Goal: Information Seeking & Learning: Learn about a topic

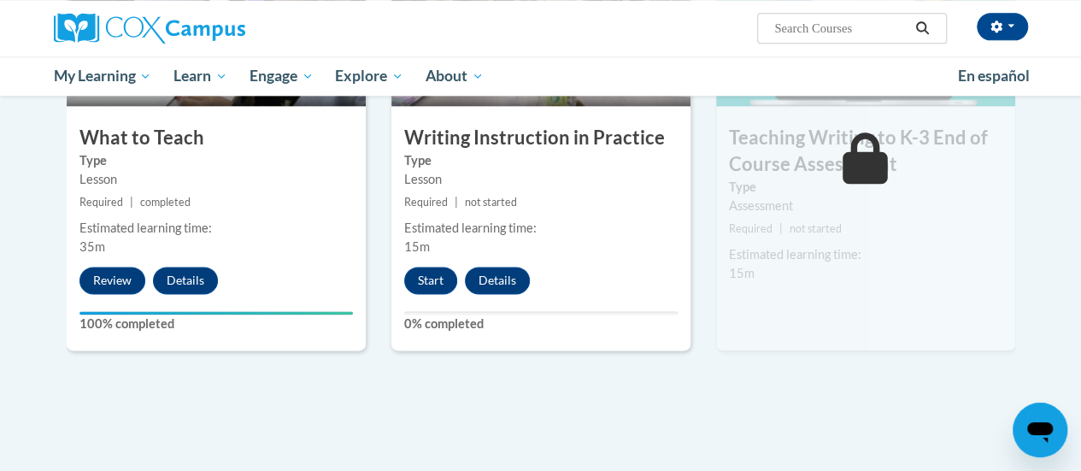
scroll to position [985, 0]
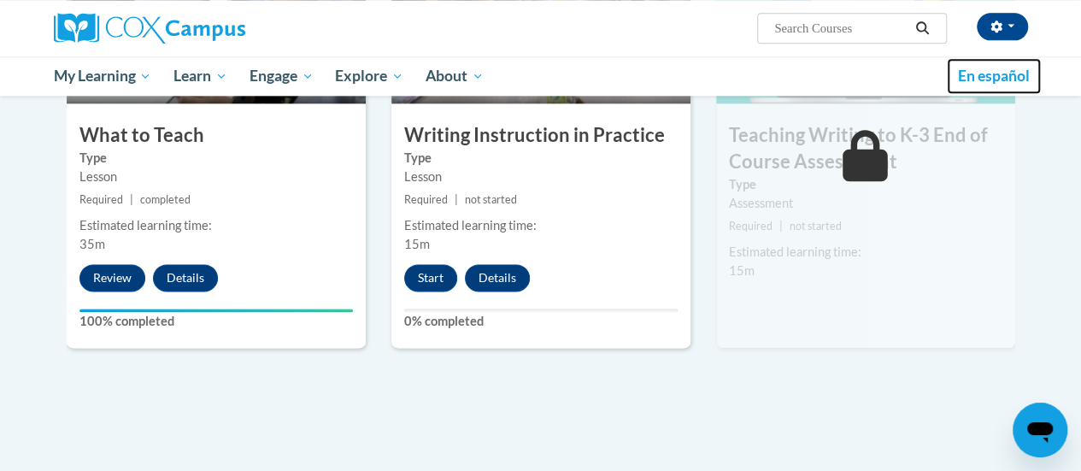
click at [1008, 58] on link "En español" at bounding box center [994, 76] width 94 height 36
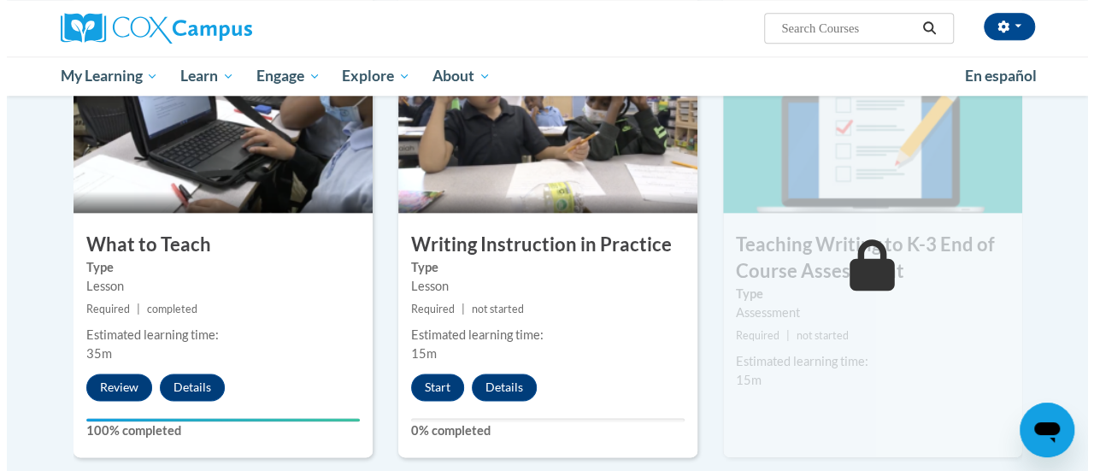
scroll to position [877, 0]
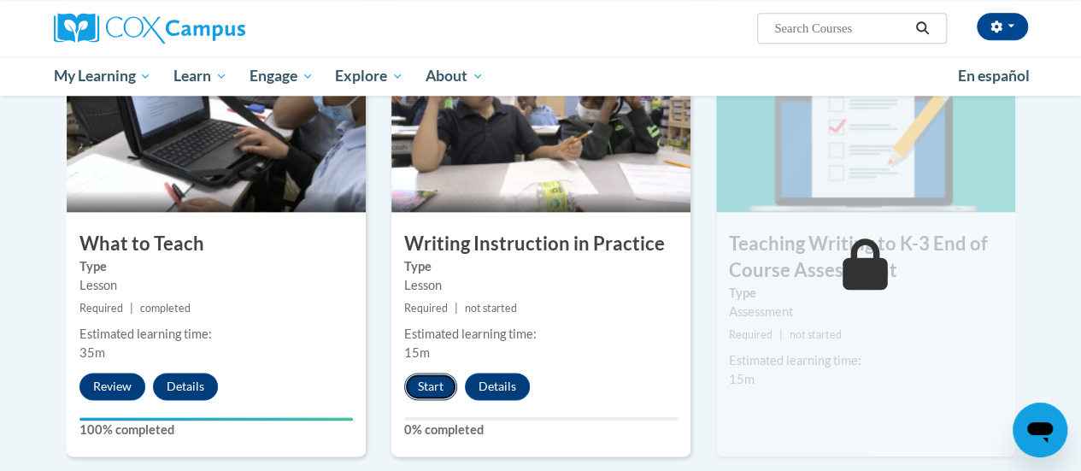
click at [429, 389] on button "Start" at bounding box center [430, 386] width 53 height 27
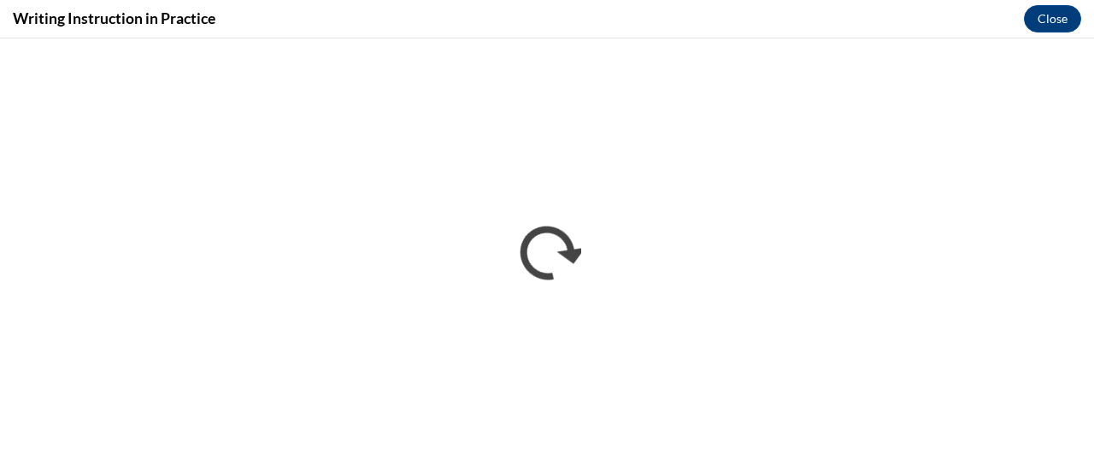
scroll to position [0, 0]
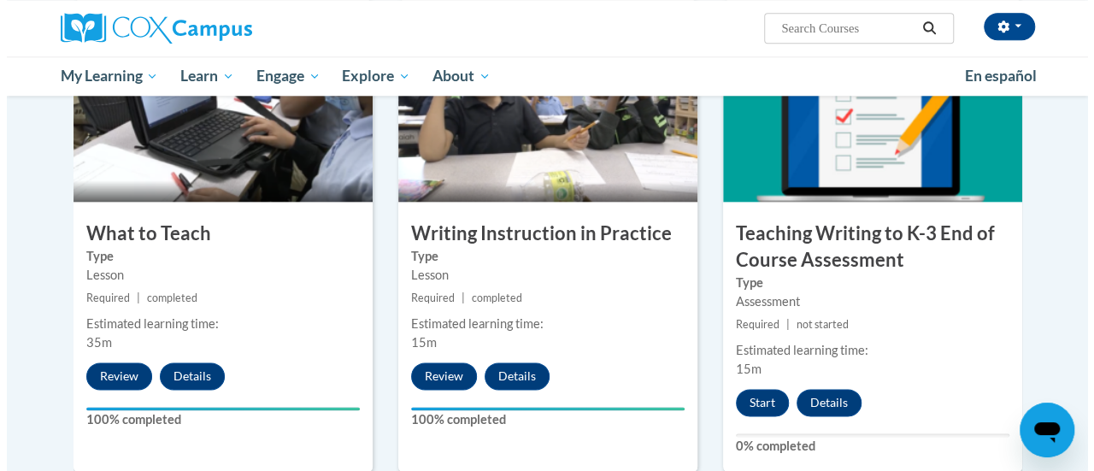
scroll to position [884, 0]
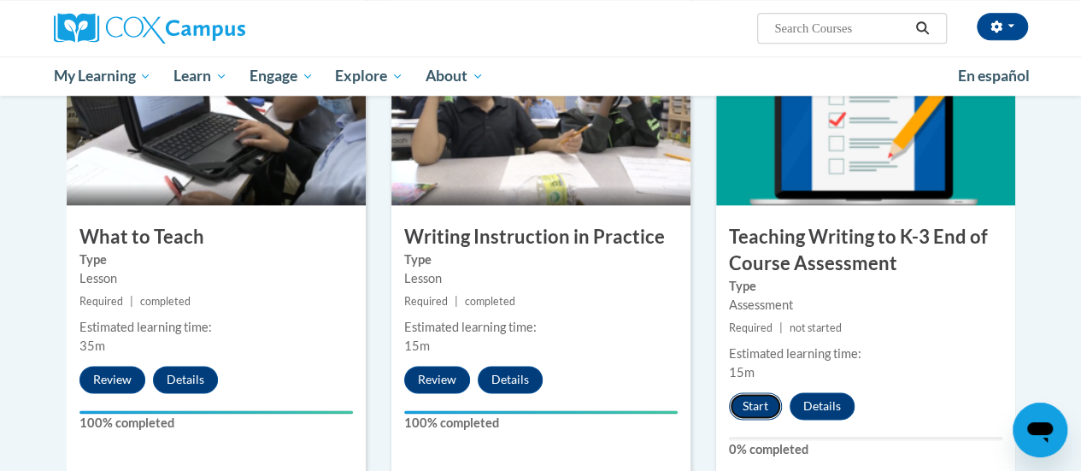
click at [752, 399] on button "Start" at bounding box center [755, 405] width 53 height 27
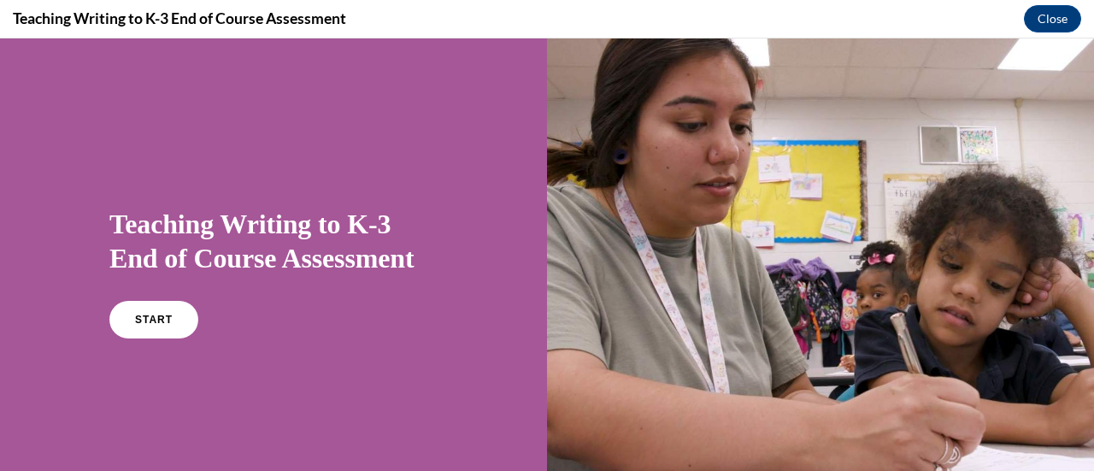
scroll to position [0, 0]
click at [161, 318] on span "START" at bounding box center [153, 320] width 39 height 13
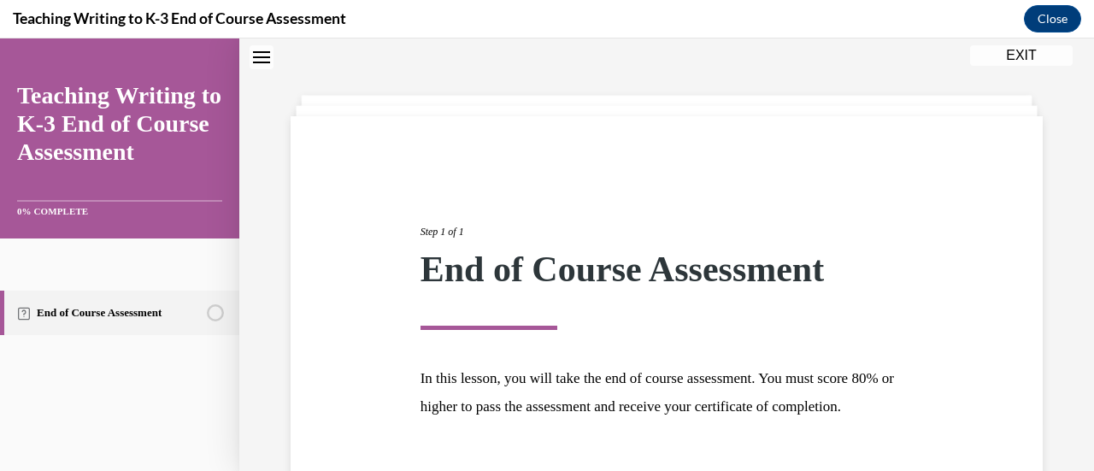
scroll to position [200, 0]
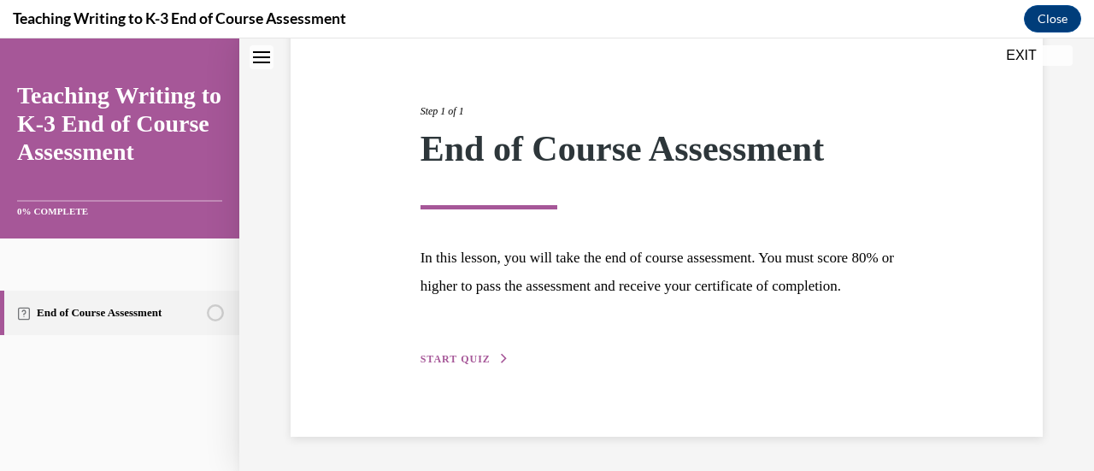
click at [426, 358] on span "START QUIZ" at bounding box center [455, 359] width 70 height 12
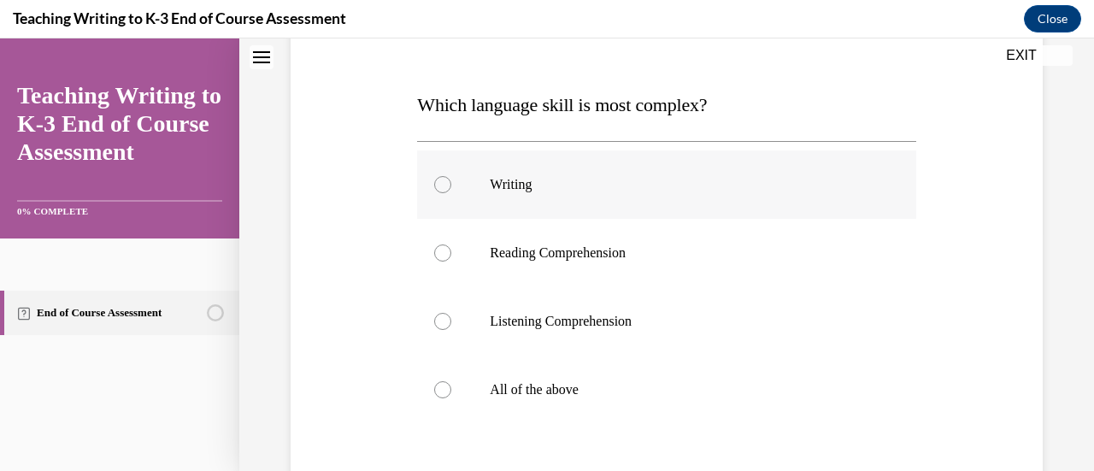
scroll to position [241, 0]
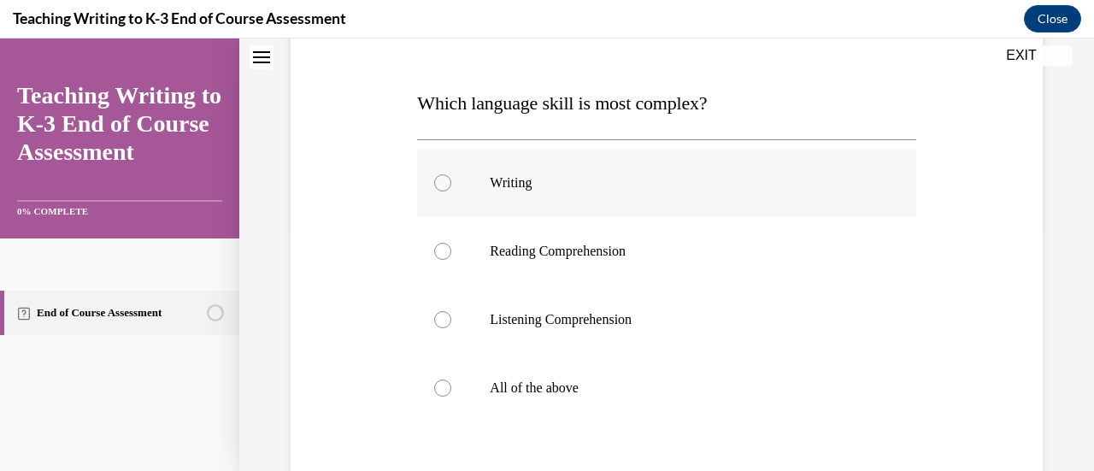
click at [504, 179] on p "Writing" at bounding box center [681, 182] width 383 height 17
click at [451, 179] on input "Writing" at bounding box center [442, 182] width 17 height 17
radio input "true"
click at [523, 384] on p "All of the above" at bounding box center [681, 387] width 383 height 17
click at [451, 384] on input "All of the above" at bounding box center [442, 387] width 17 height 17
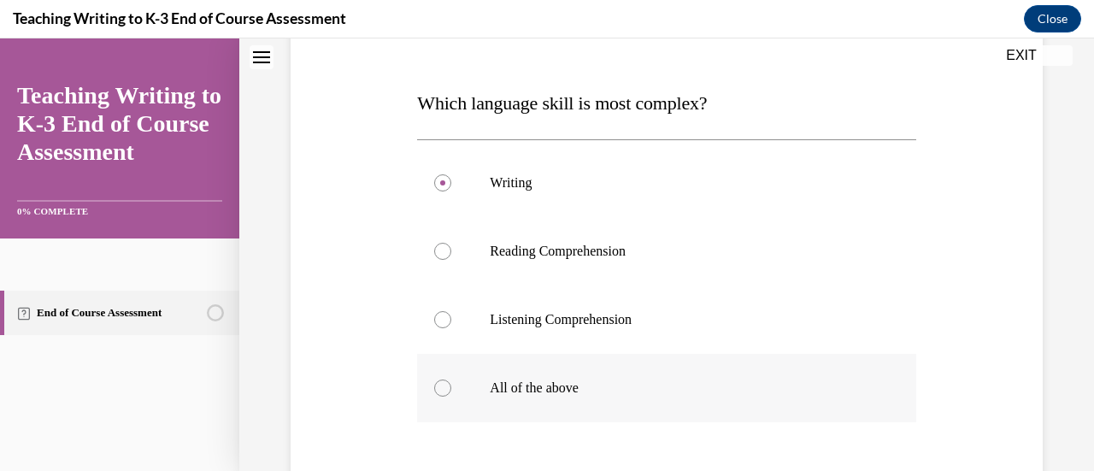
radio input "true"
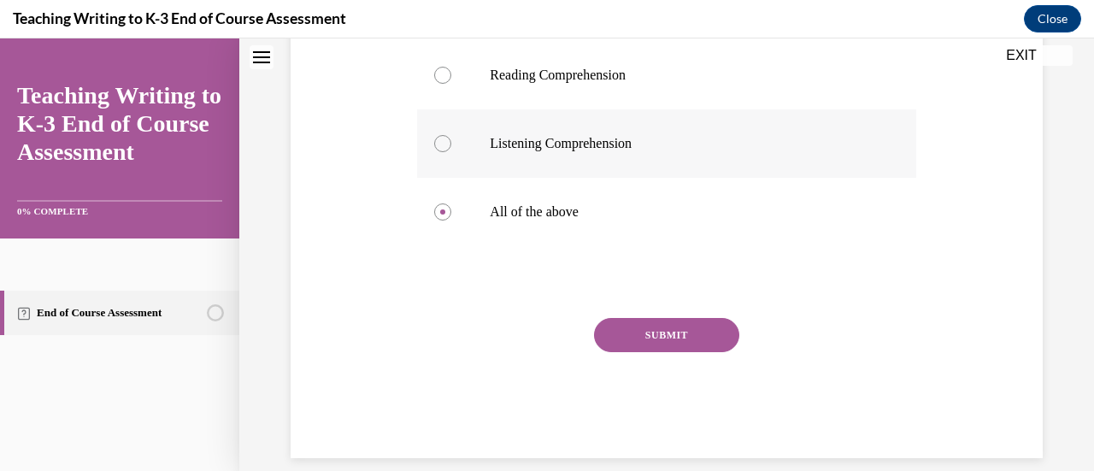
scroll to position [434, 0]
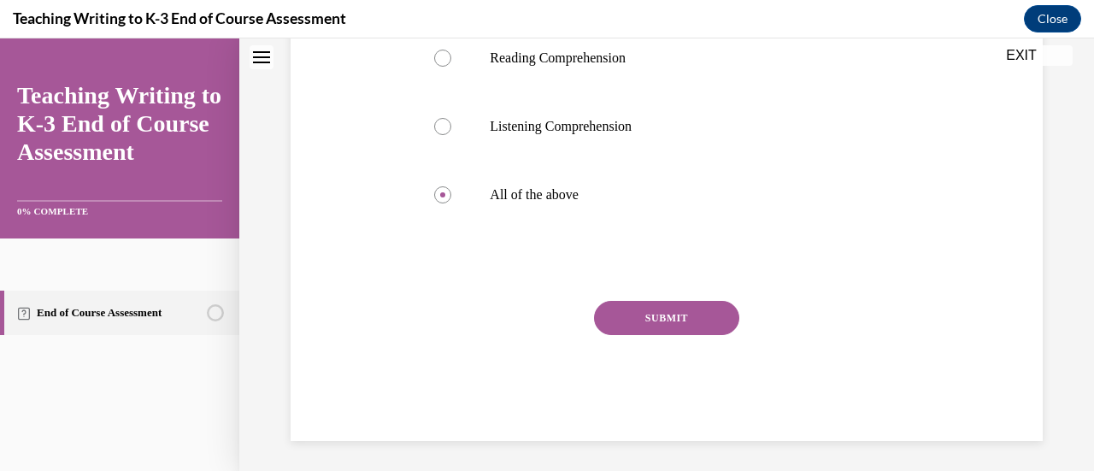
click at [644, 317] on button "SUBMIT" at bounding box center [666, 318] width 145 height 34
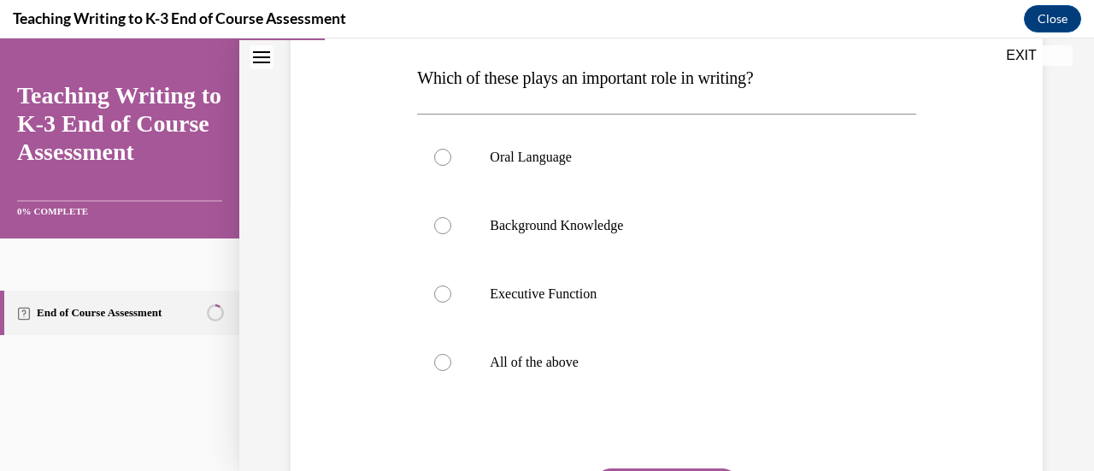
scroll to position [268, 0]
click at [561, 355] on p "All of the above" at bounding box center [681, 361] width 383 height 17
click at [451, 355] on input "All of the above" at bounding box center [442, 361] width 17 height 17
radio input "true"
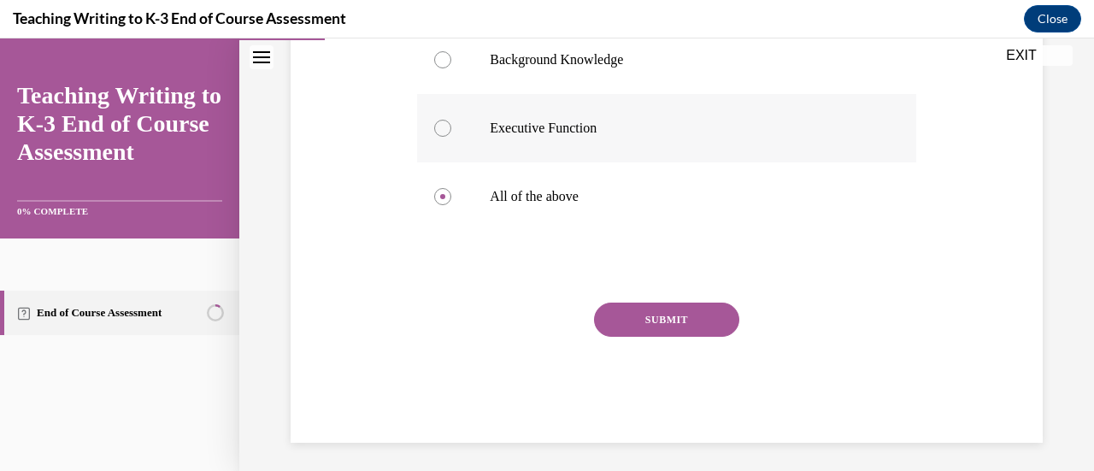
scroll to position [438, 0]
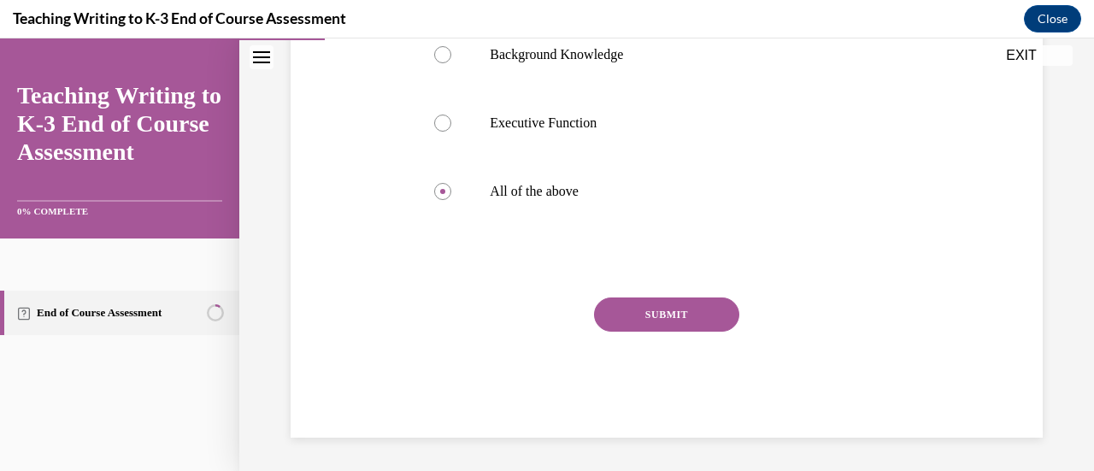
click at [633, 311] on button "SUBMIT" at bounding box center [666, 314] width 145 height 34
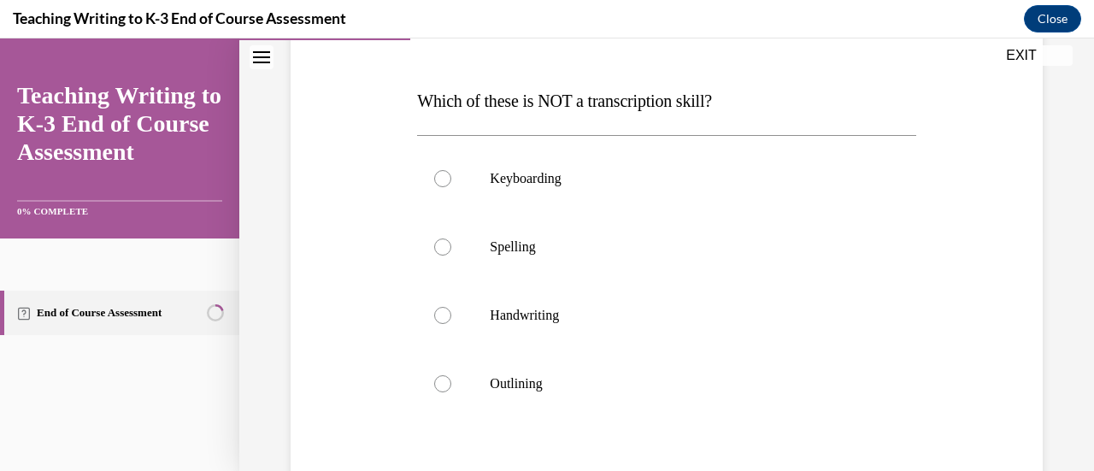
scroll to position [249, 0]
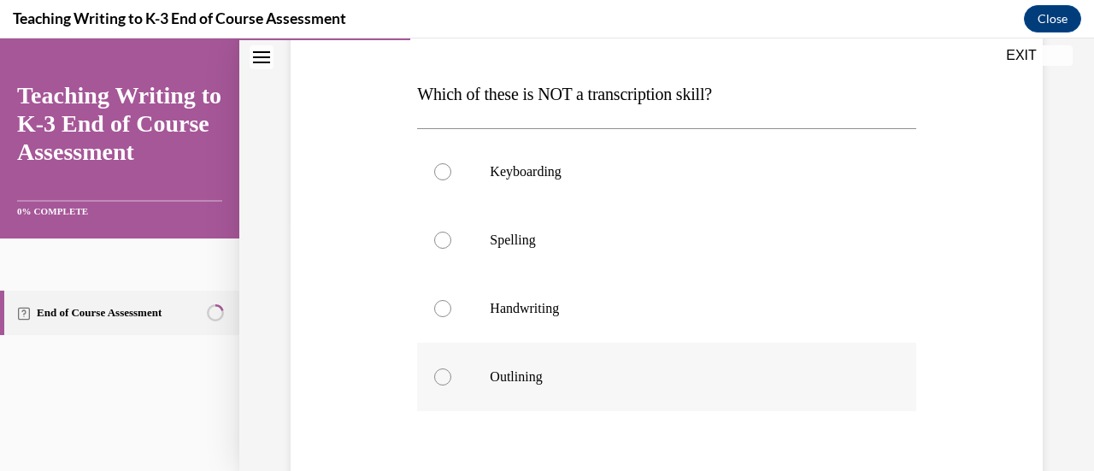
click at [577, 373] on p "Outlining" at bounding box center [681, 376] width 383 height 17
click at [451, 373] on input "Outlining" at bounding box center [442, 376] width 17 height 17
radio input "true"
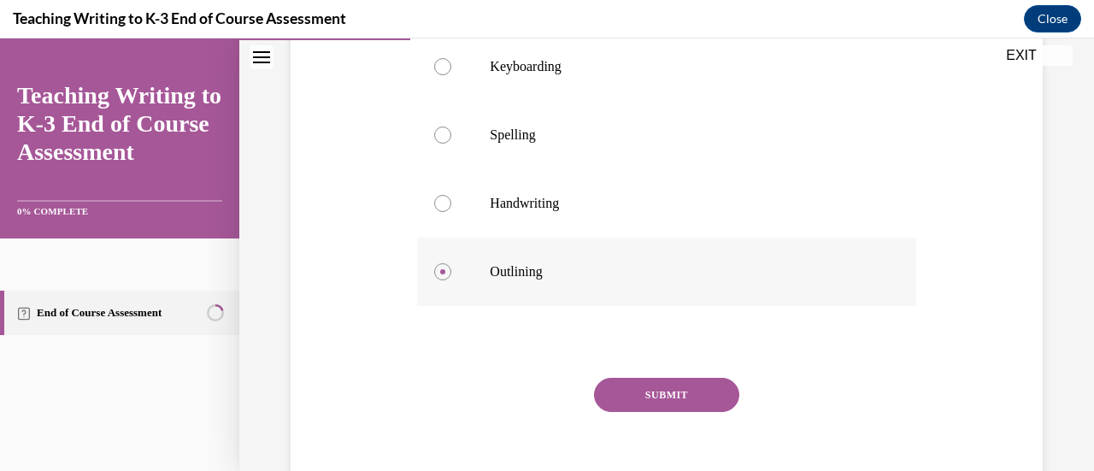
scroll to position [355, 0]
click at [622, 394] on button "SUBMIT" at bounding box center [666, 394] width 145 height 34
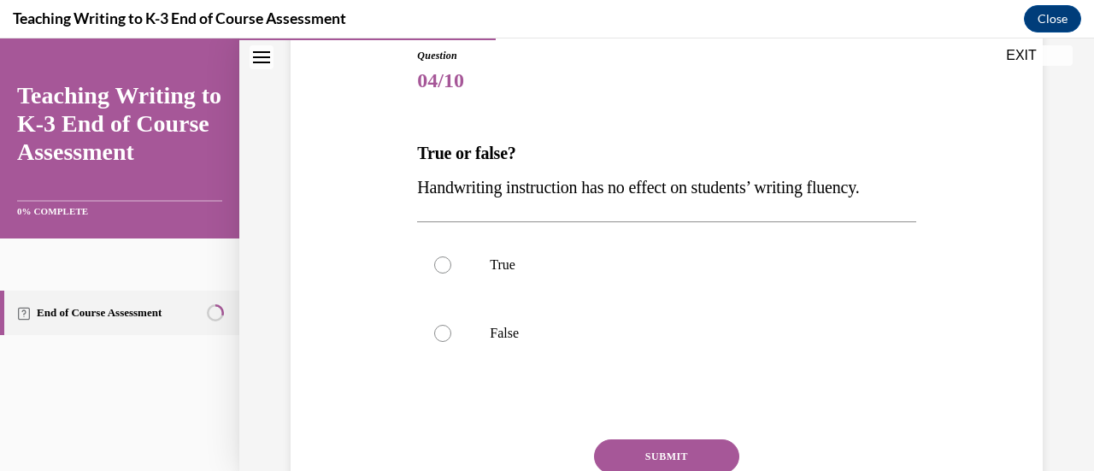
scroll to position [191, 0]
click at [564, 345] on label "False" at bounding box center [666, 332] width 498 height 68
click at [451, 341] on input "False" at bounding box center [442, 332] width 17 height 17
radio input "true"
click at [625, 441] on button "SUBMIT" at bounding box center [666, 455] width 145 height 34
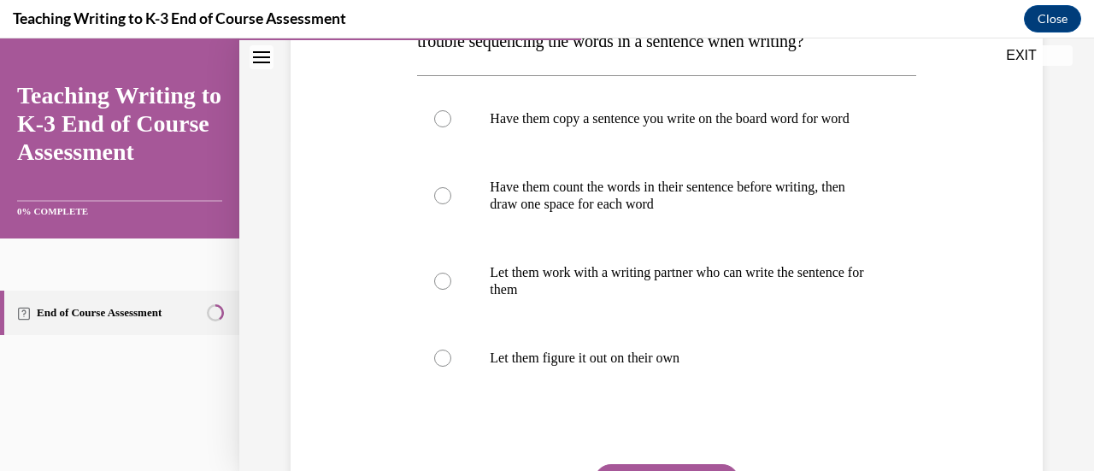
scroll to position [338, 0]
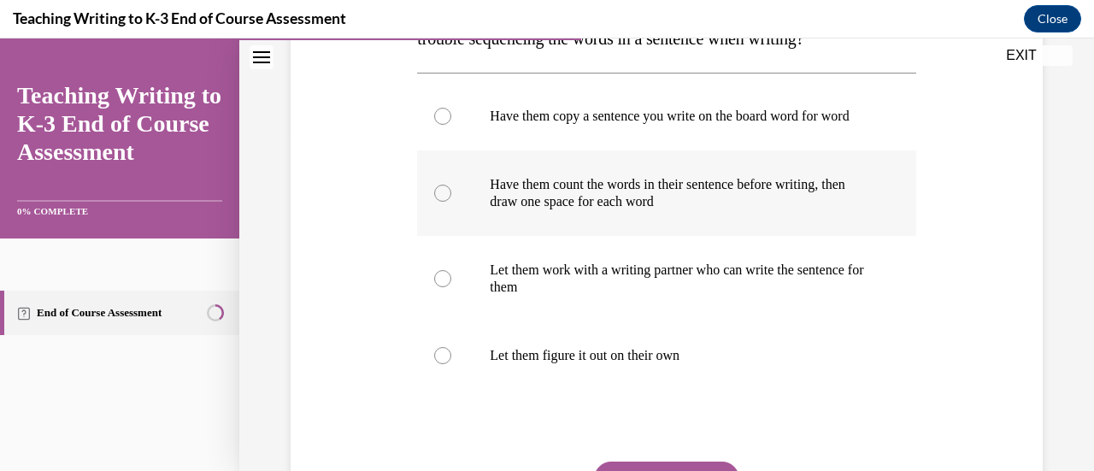
click at [440, 202] on div at bounding box center [442, 193] width 17 height 17
click at [440, 202] on input "Have them count the words in their sentence before writing, then draw one space…" at bounding box center [442, 193] width 17 height 17
radio input "true"
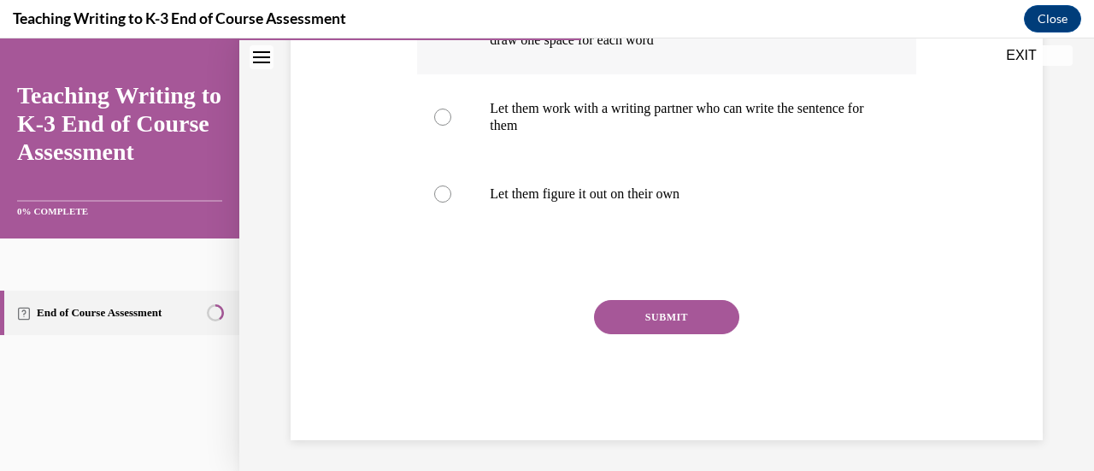
scroll to position [508, 0]
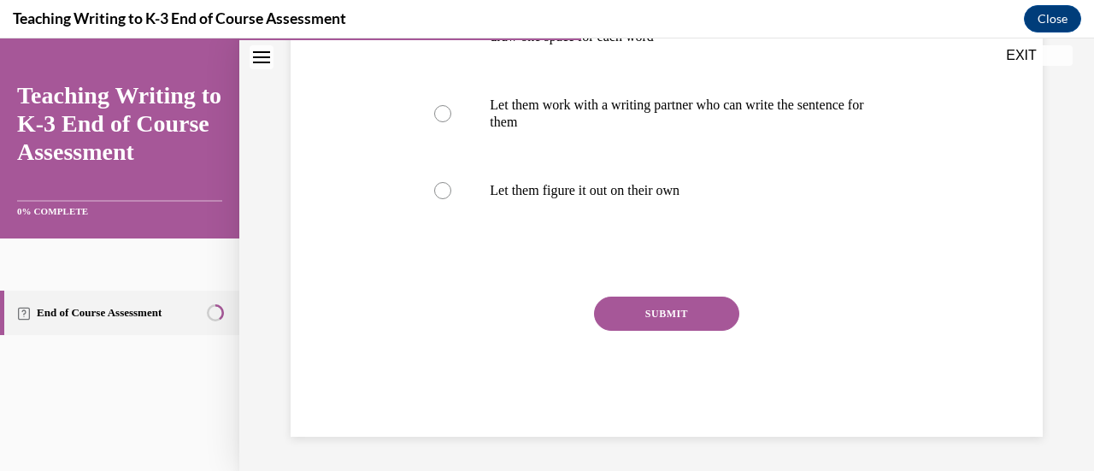
click at [603, 315] on button "SUBMIT" at bounding box center [666, 314] width 145 height 34
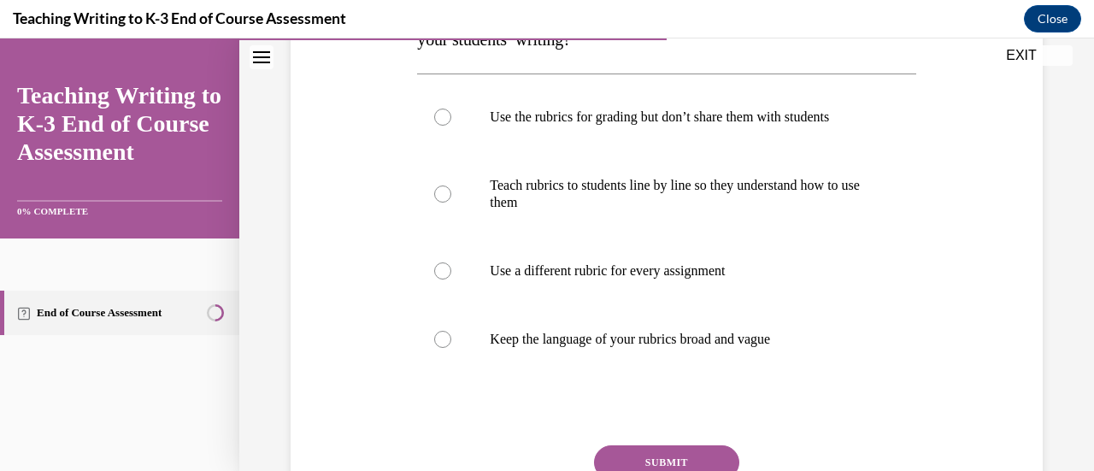
scroll to position [337, 0]
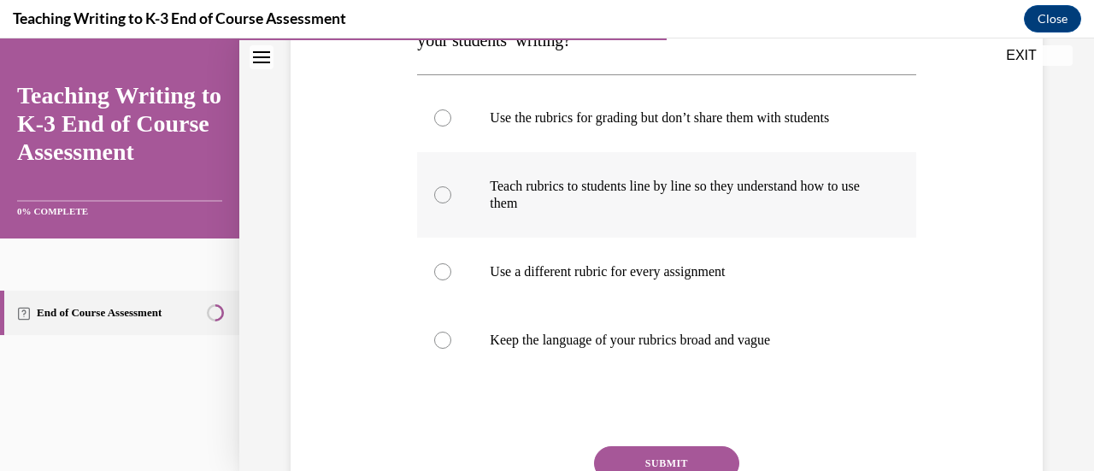
click at [609, 223] on label "Teach rubrics to students line by line so they understand how to use them" at bounding box center [666, 194] width 498 height 85
click at [451, 203] on input "Teach rubrics to students line by line so they understand how to use them" at bounding box center [442, 194] width 17 height 17
radio input "true"
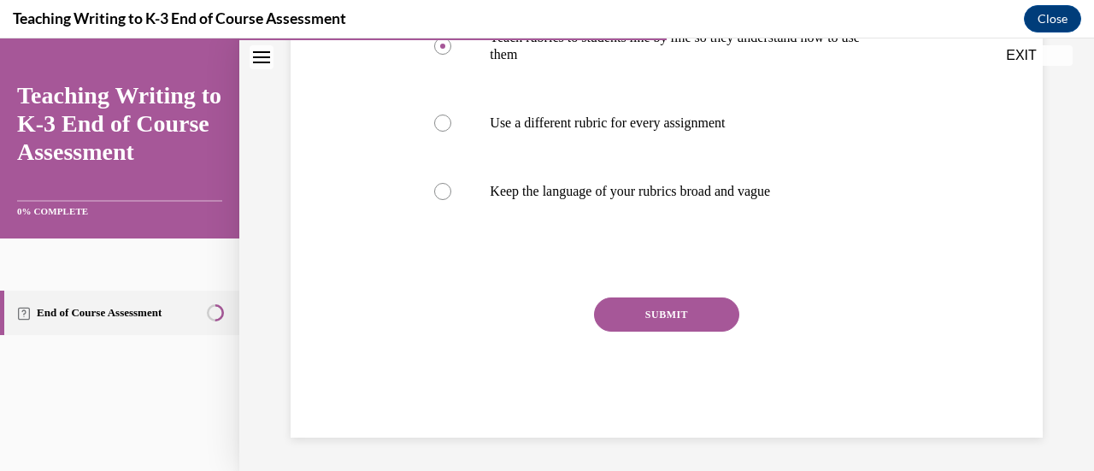
click at [617, 310] on button "SUBMIT" at bounding box center [666, 314] width 145 height 34
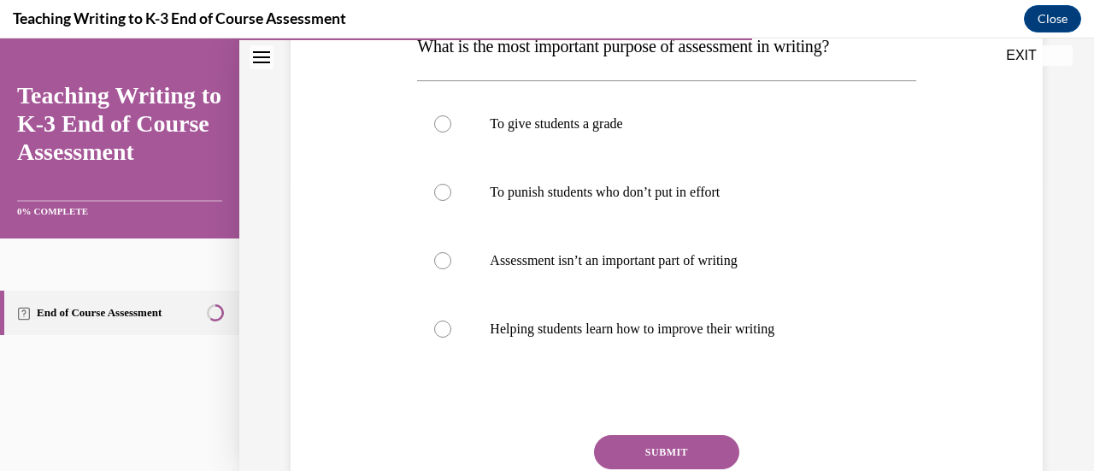
scroll to position [298, 0]
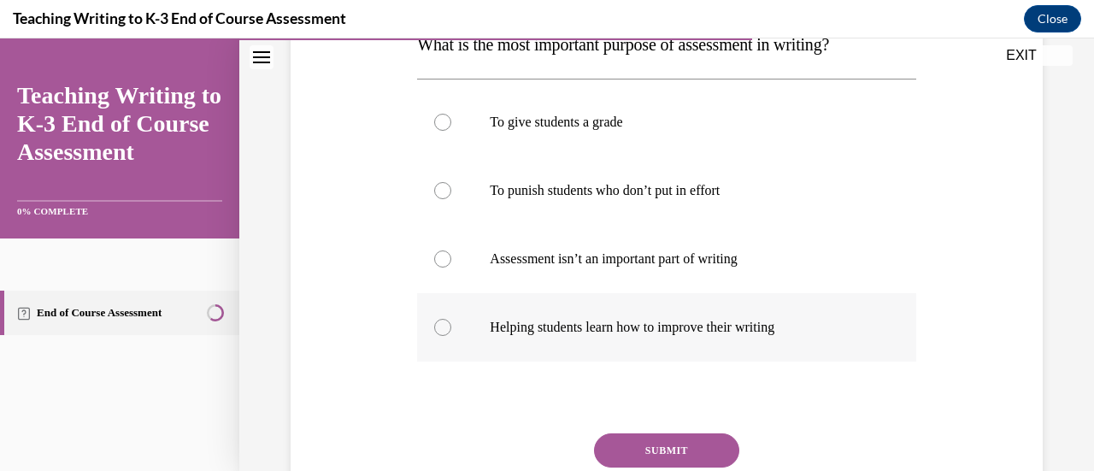
click at [610, 329] on p "Helping students learn how to improve their writing" at bounding box center [681, 327] width 383 height 17
click at [451, 329] on input "Helping students learn how to improve their writing" at bounding box center [442, 327] width 17 height 17
radio input "true"
click at [625, 447] on button "SUBMIT" at bounding box center [666, 450] width 145 height 34
click at [0, 38] on label "active volcanoes" at bounding box center [0, 38] width 0 height 0
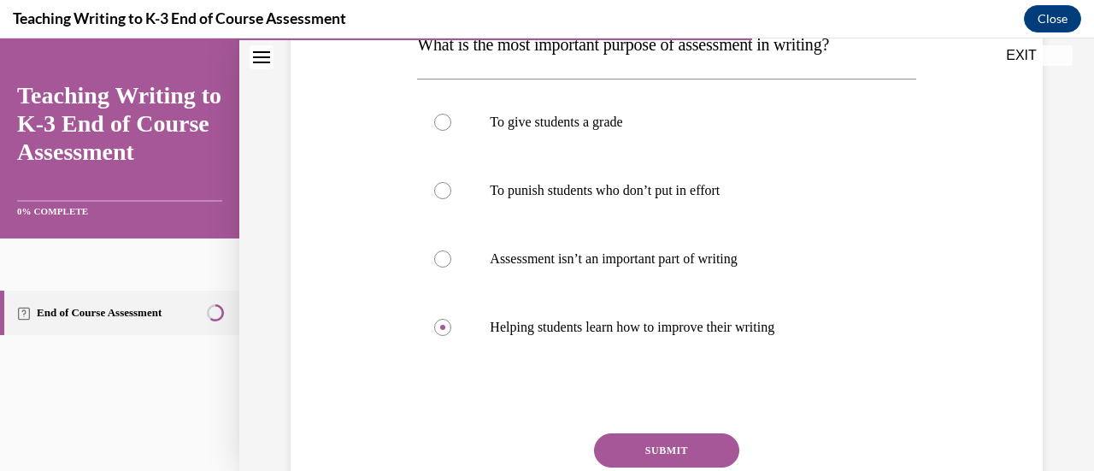
click at [0, 38] on input "active volcanoes" at bounding box center [0, 38] width 0 height 0
radio input "true"
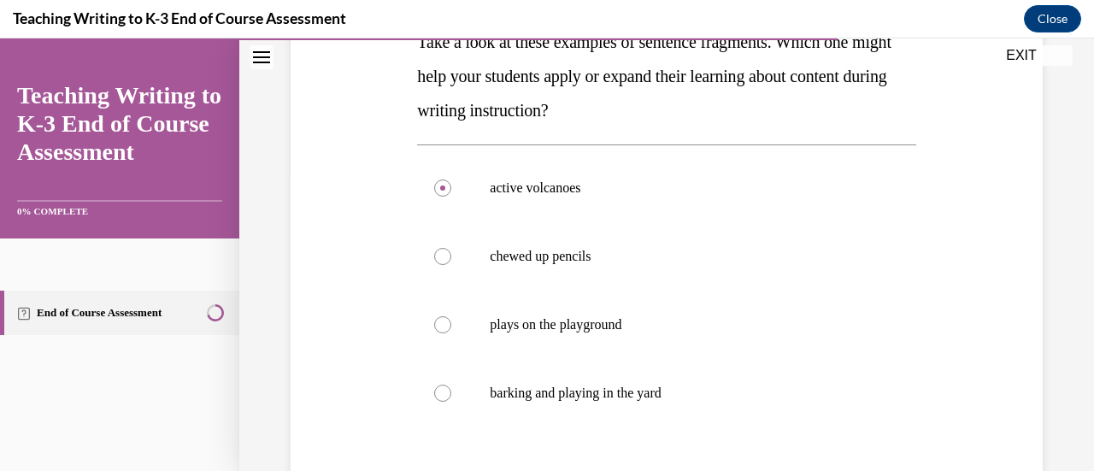
scroll to position [306, 0]
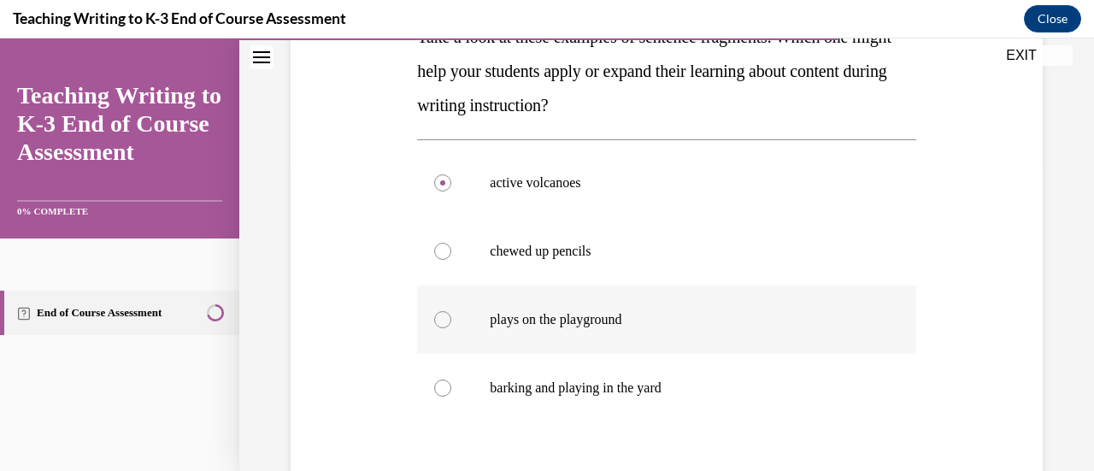
click at [581, 320] on p "plays on the playground" at bounding box center [681, 319] width 383 height 17
click at [451, 320] on input "plays on the playground" at bounding box center [442, 319] width 17 height 17
radio input "true"
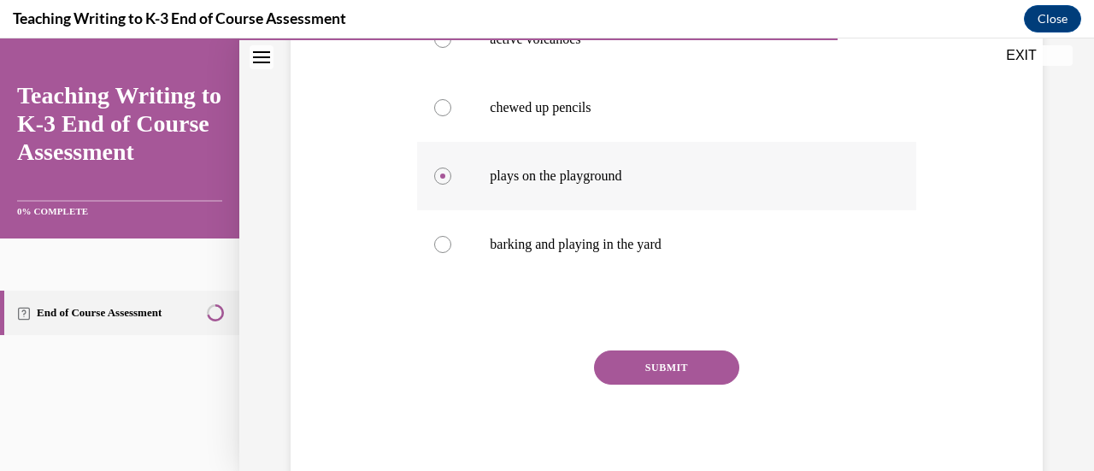
scroll to position [458, 0]
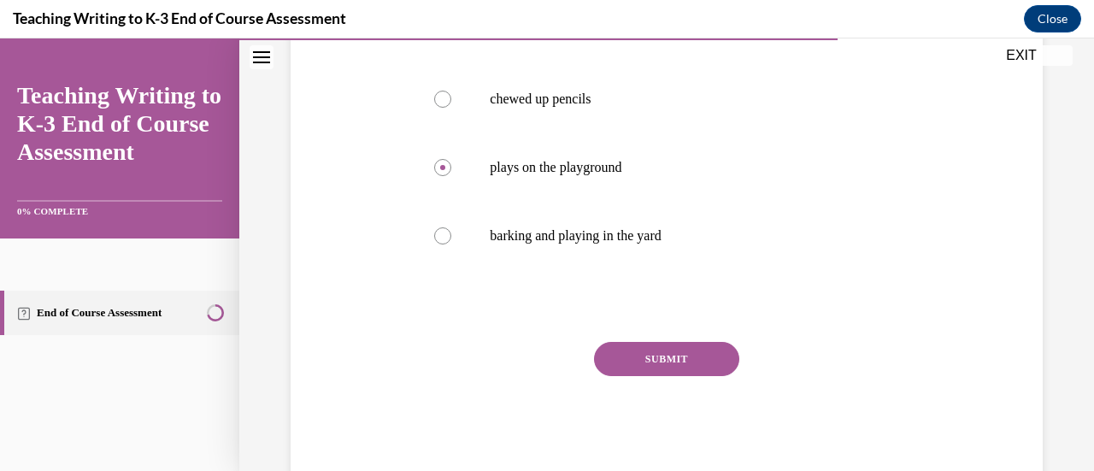
click at [652, 353] on button "SUBMIT" at bounding box center [666, 359] width 145 height 34
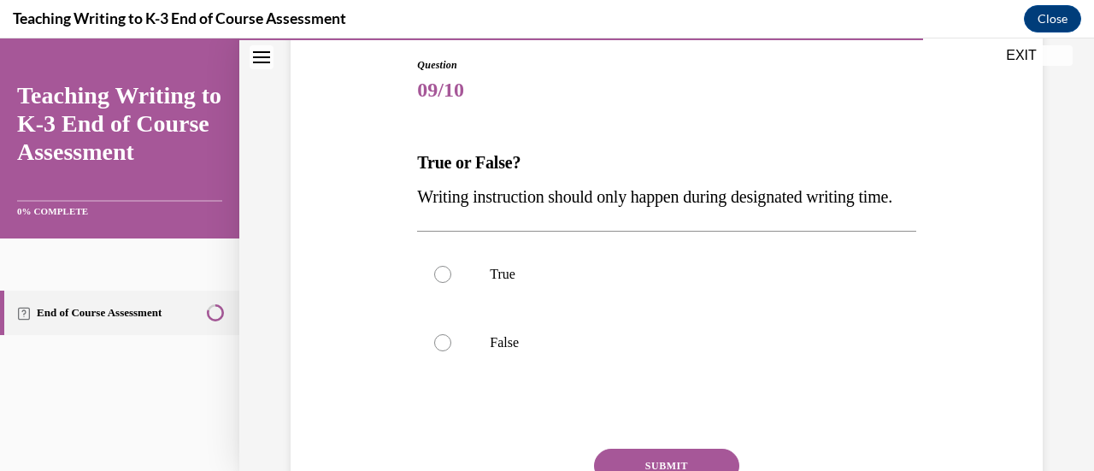
scroll to position [182, 0]
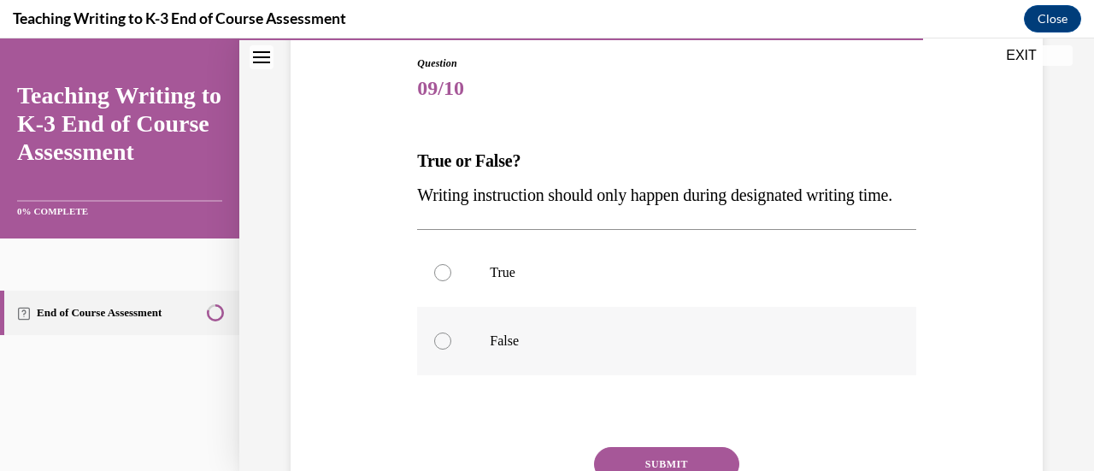
click at [652, 353] on label "False" at bounding box center [666, 341] width 498 height 68
click at [451, 350] on input "False" at bounding box center [442, 340] width 17 height 17
radio input "true"
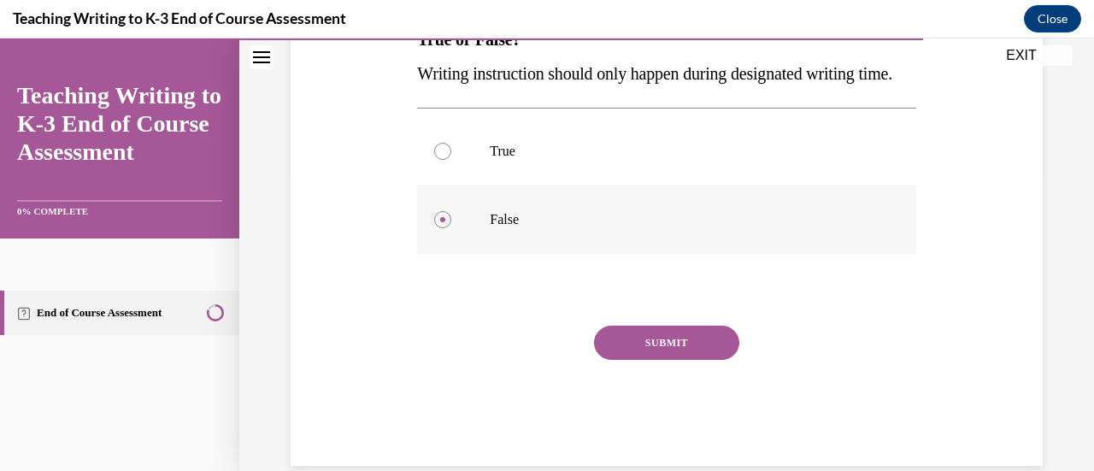
scroll to position [318, 0]
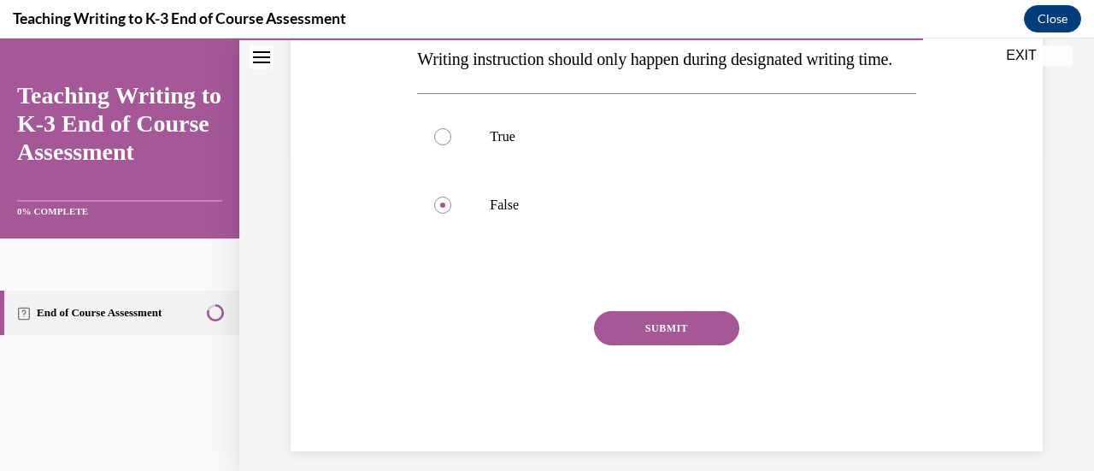
click at [646, 345] on button "SUBMIT" at bounding box center [666, 328] width 145 height 34
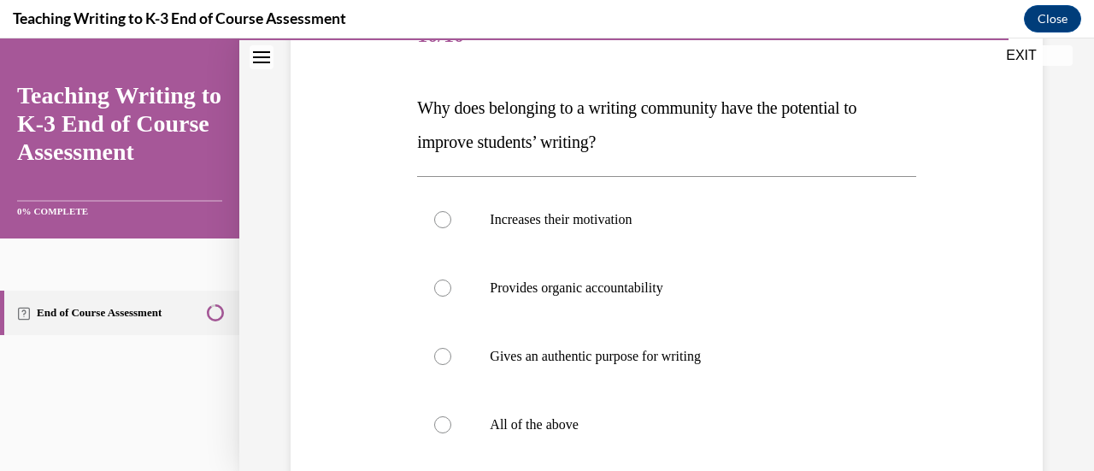
scroll to position [236, 0]
click at [631, 403] on label "All of the above" at bounding box center [666, 424] width 498 height 68
click at [451, 415] on input "All of the above" at bounding box center [442, 423] width 17 height 17
radio input "true"
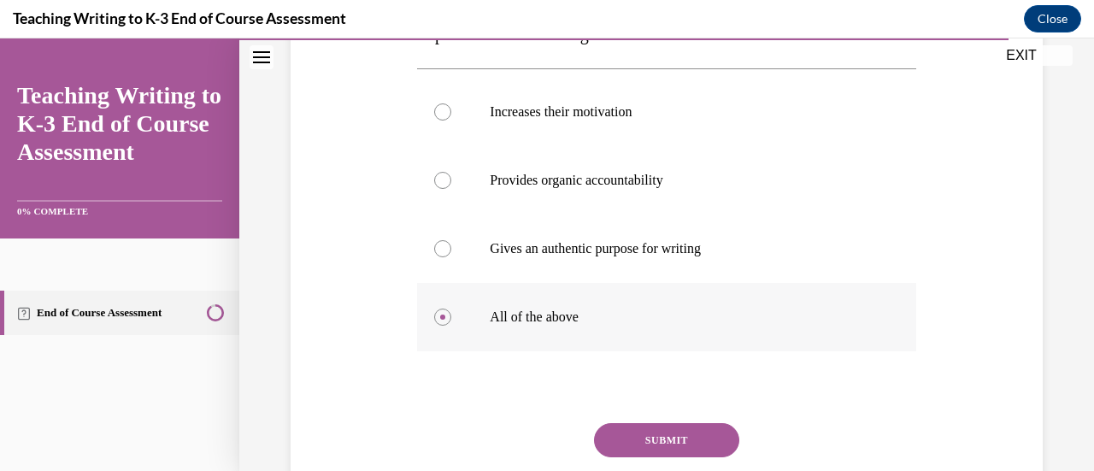
scroll to position [348, 0]
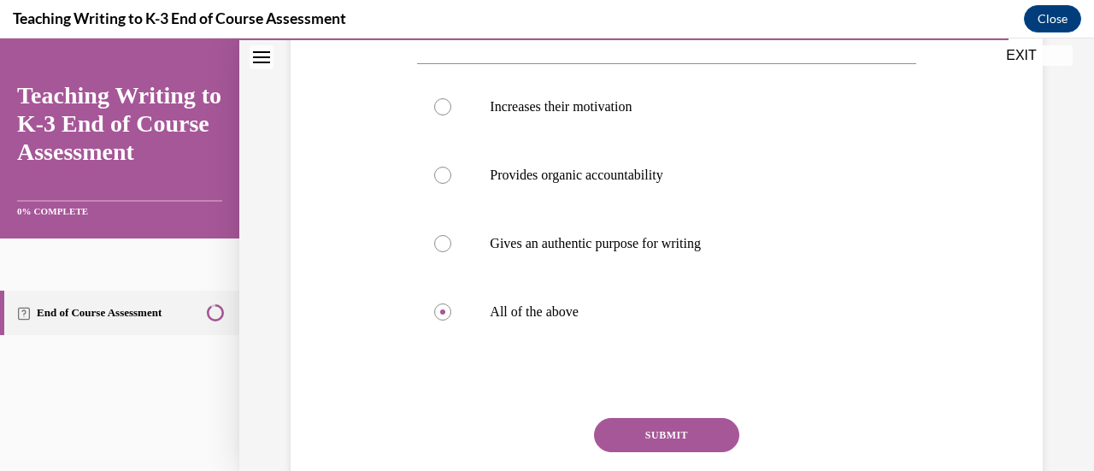
click at [630, 431] on button "SUBMIT" at bounding box center [666, 435] width 145 height 34
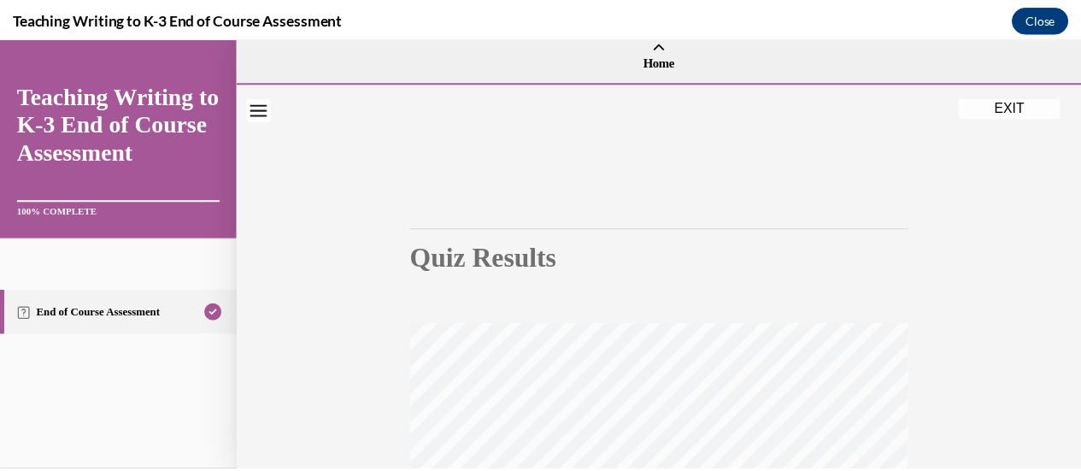
scroll to position [0, 0]
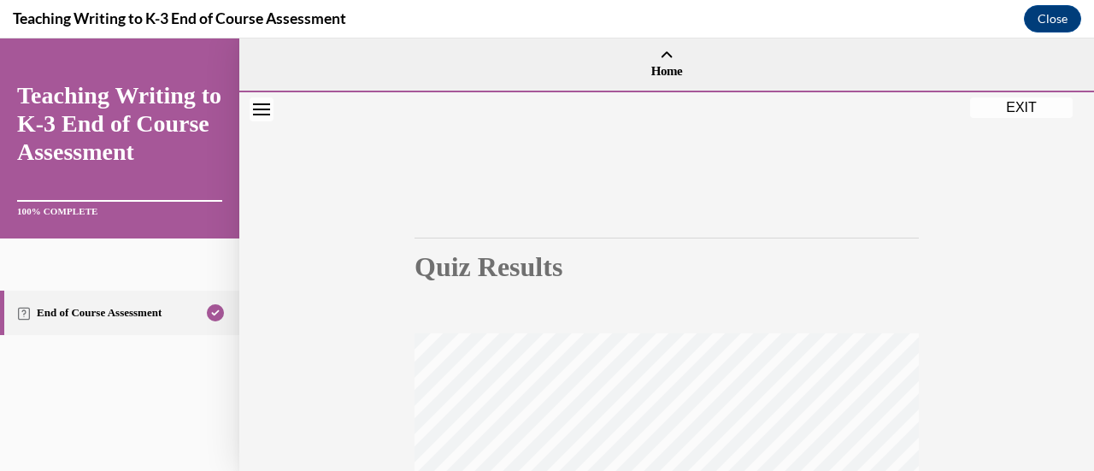
click at [994, 110] on button "EXIT" at bounding box center [1021, 107] width 103 height 21
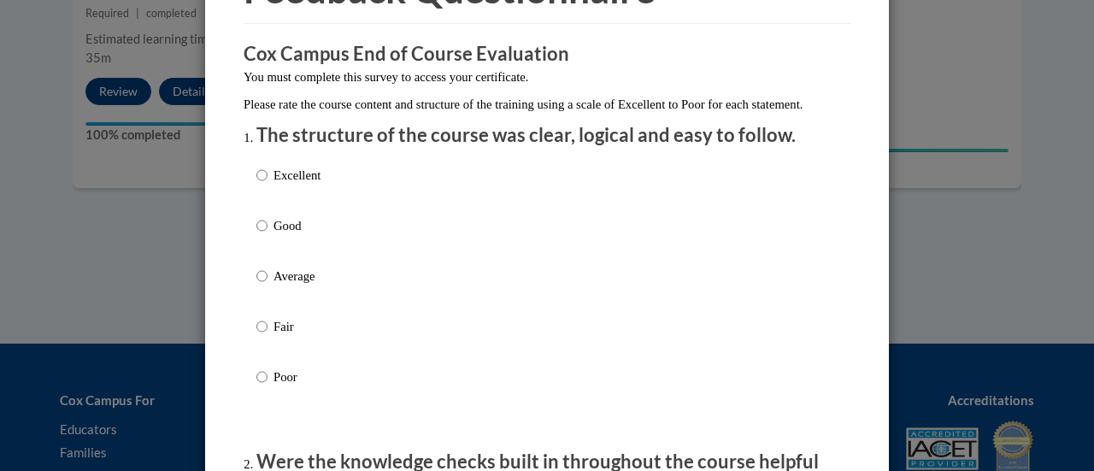
scroll to position [120, 0]
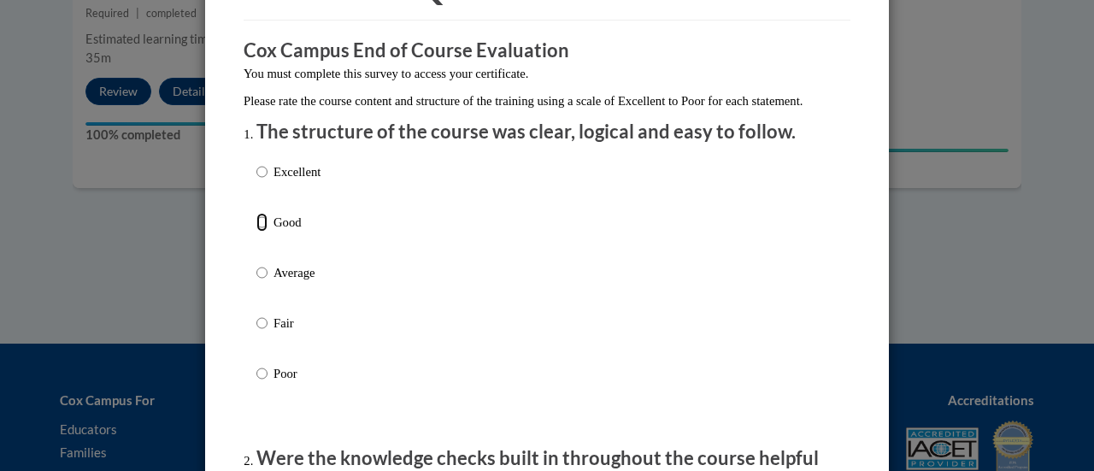
click at [256, 232] on input "Good" at bounding box center [261, 222] width 11 height 19
radio input "true"
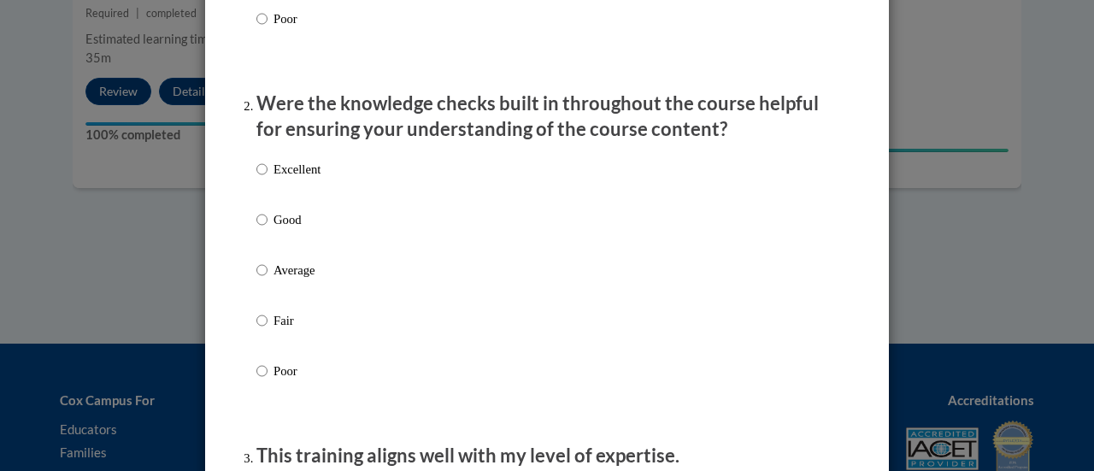
scroll to position [480, 0]
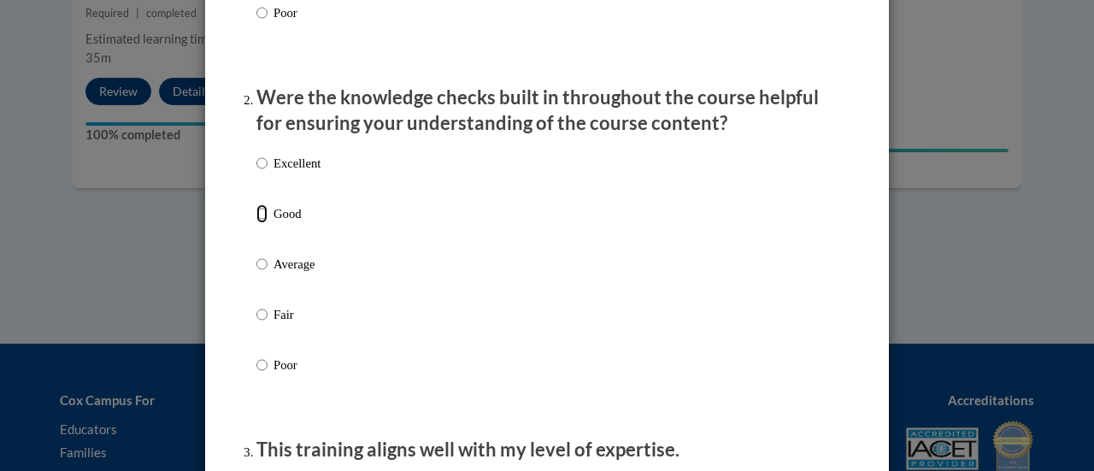
click at [256, 223] on input "Good" at bounding box center [261, 213] width 11 height 19
radio input "true"
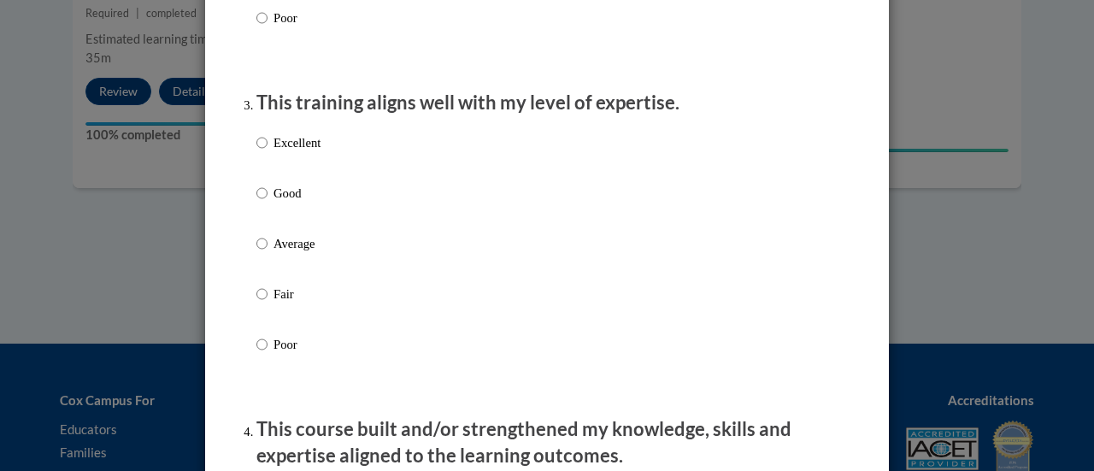
scroll to position [832, 0]
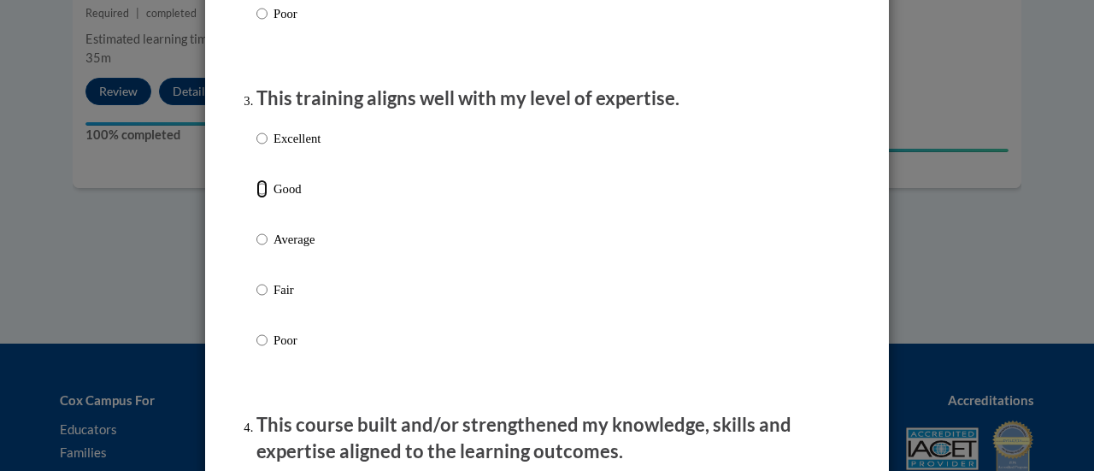
click at [256, 198] on input "Good" at bounding box center [261, 188] width 11 height 19
radio input "true"
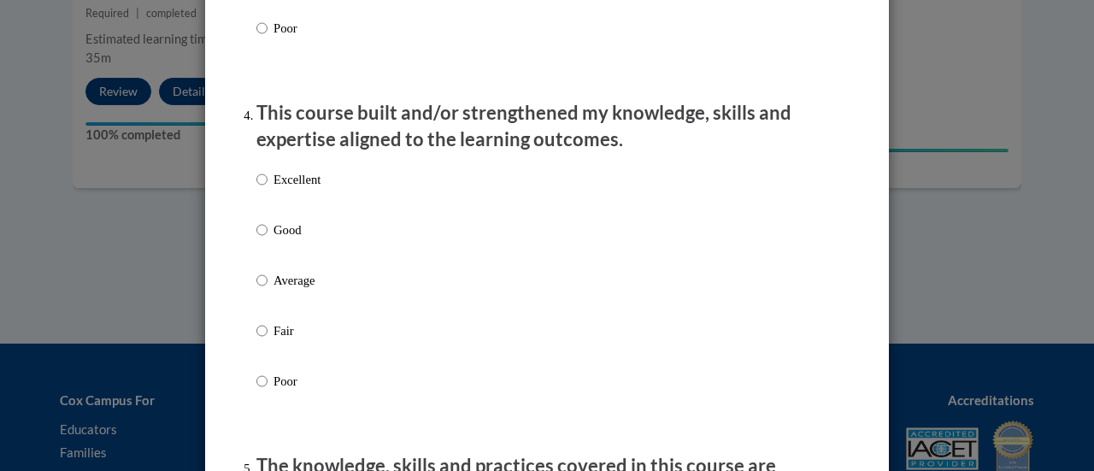
scroll to position [1150, 0]
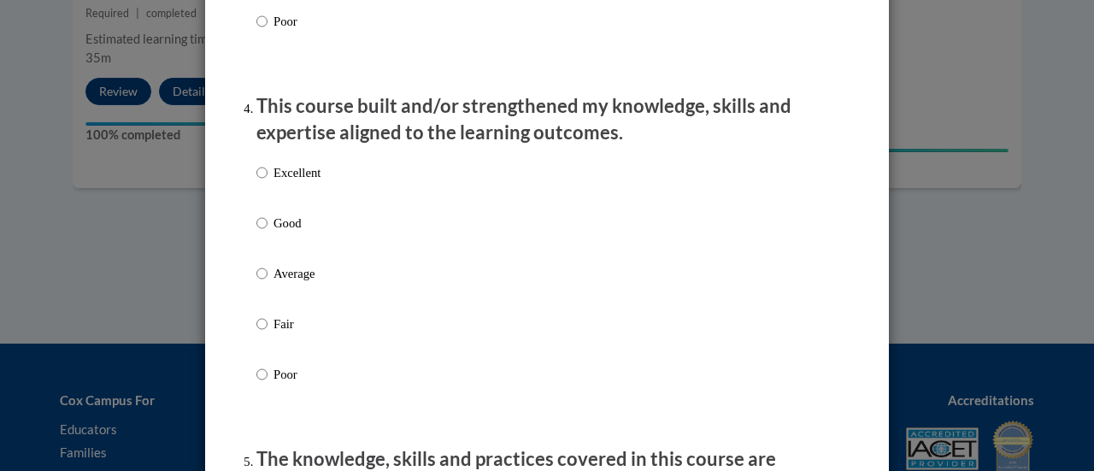
click at [256, 232] on input "Good" at bounding box center [261, 223] width 11 height 19
radio input "true"
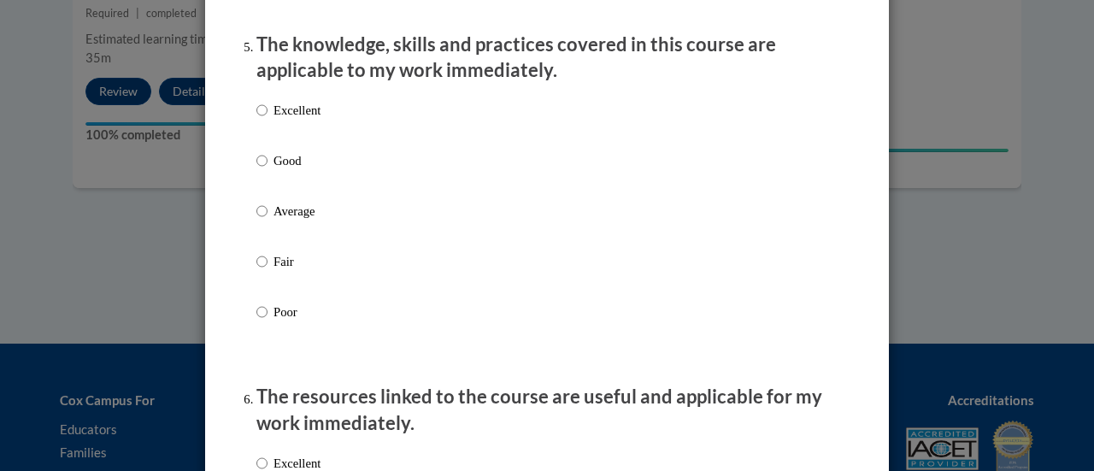
scroll to position [1568, 0]
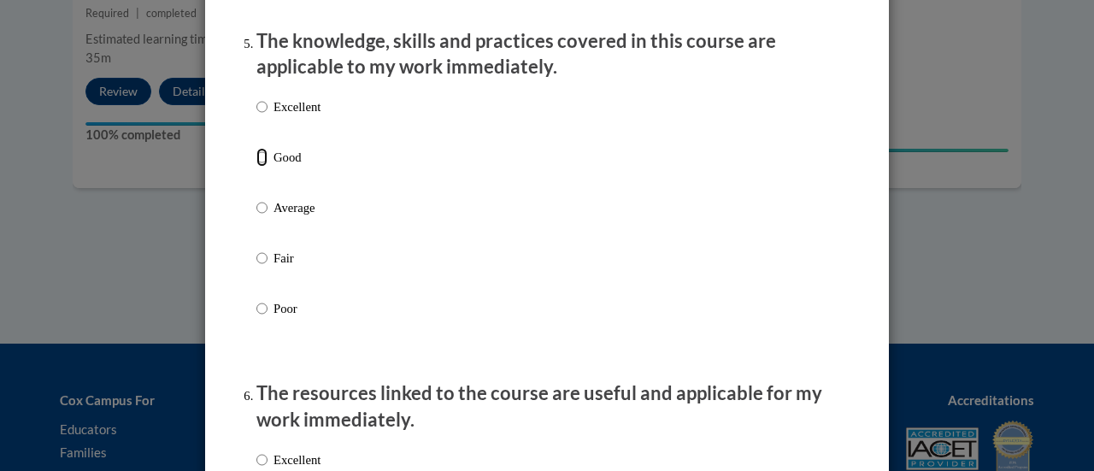
click at [256, 167] on input "Good" at bounding box center [261, 157] width 11 height 19
radio input "true"
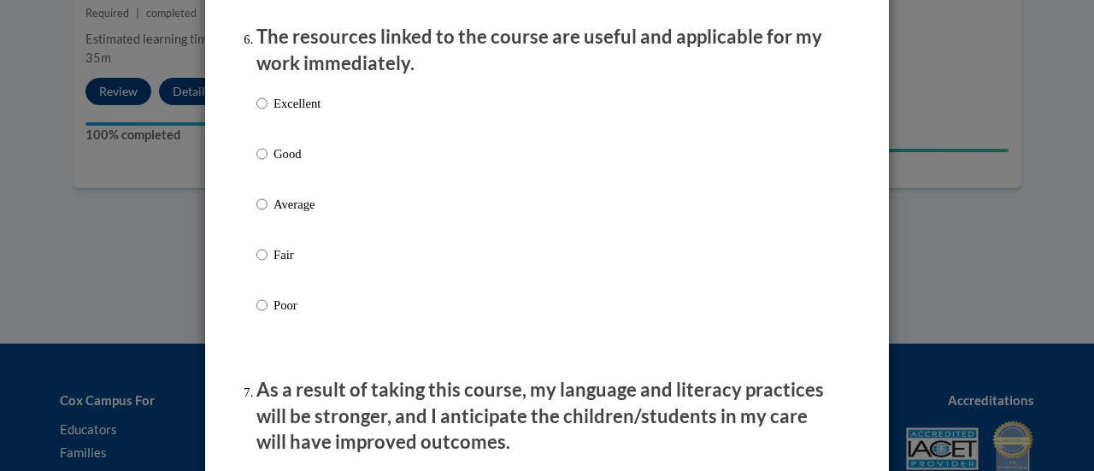
scroll to position [1927, 0]
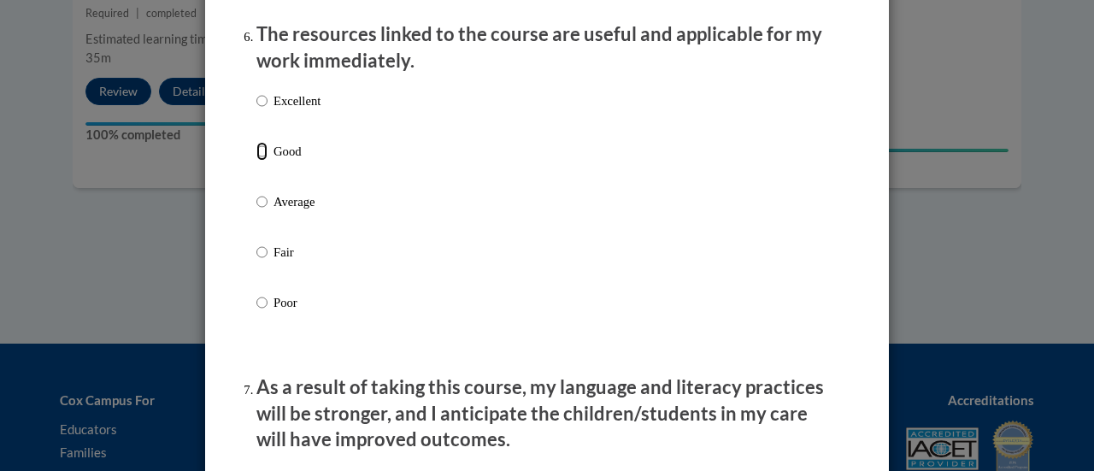
click at [256, 161] on input "Good" at bounding box center [261, 151] width 11 height 19
radio input "true"
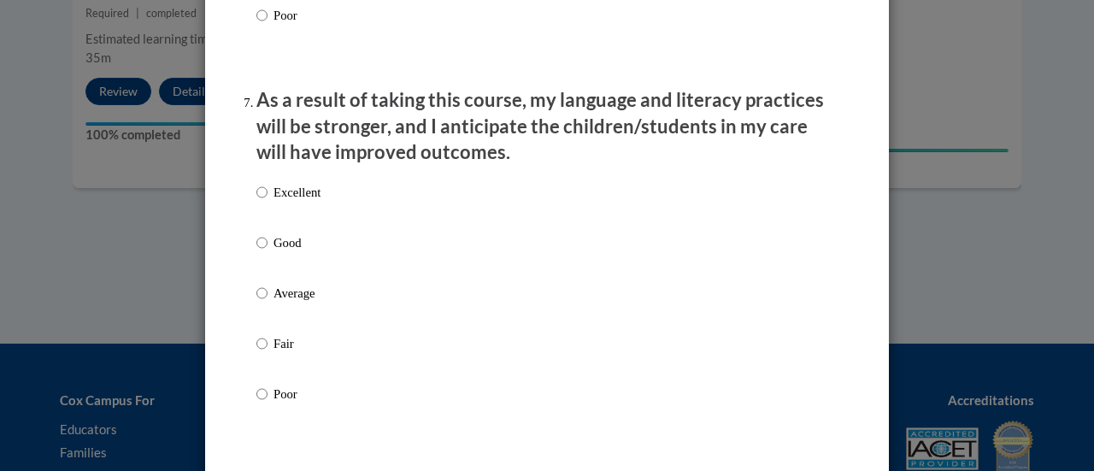
scroll to position [2253, 0]
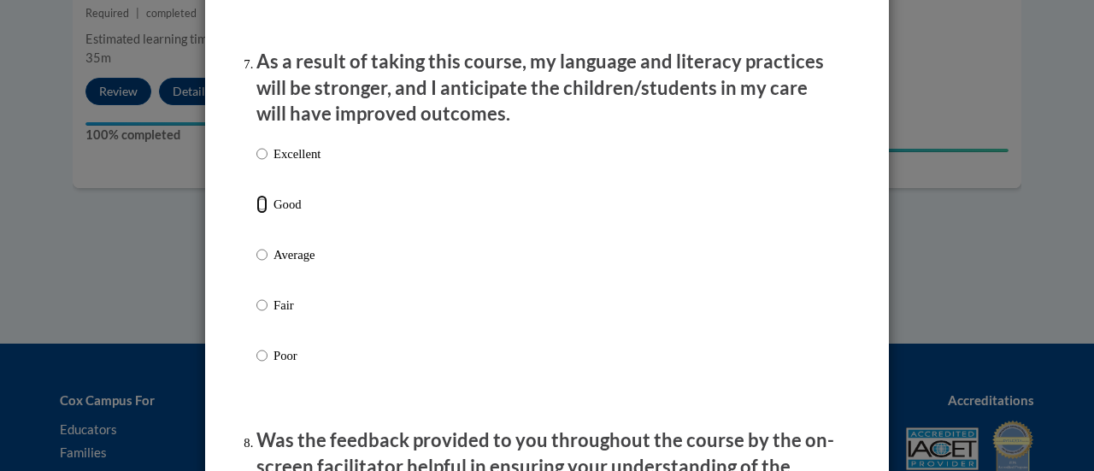
click at [256, 214] on input "Good" at bounding box center [261, 204] width 11 height 19
radio input "true"
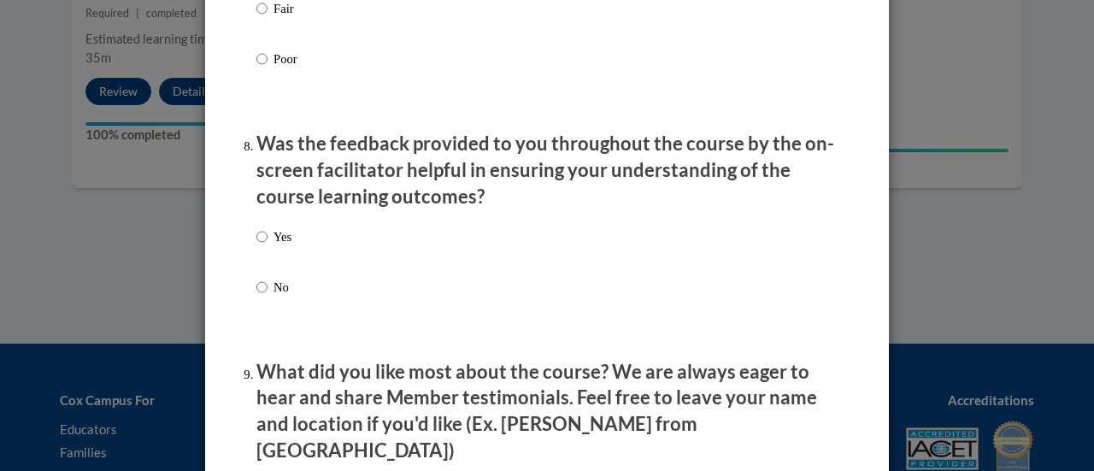
scroll to position [2625, 0]
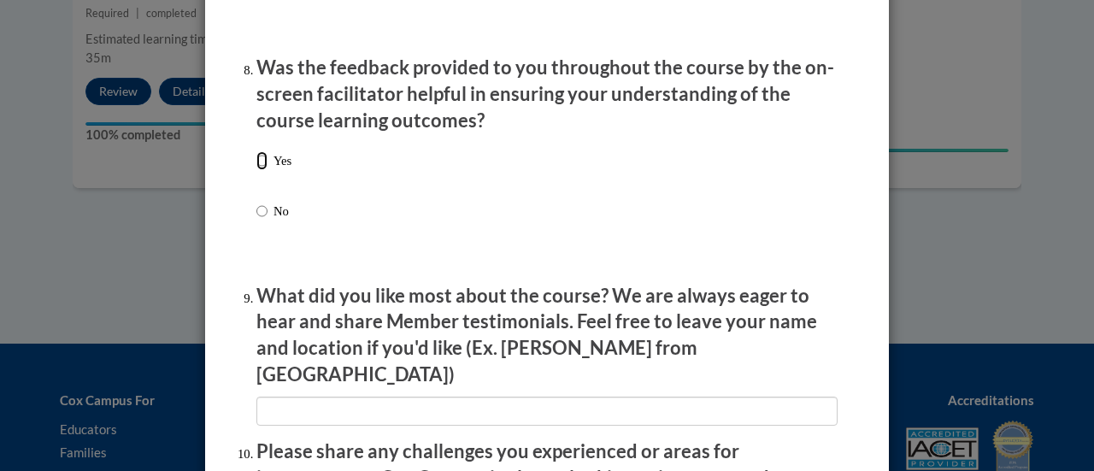
click at [256, 170] on input "Yes" at bounding box center [261, 160] width 11 height 19
radio input "true"
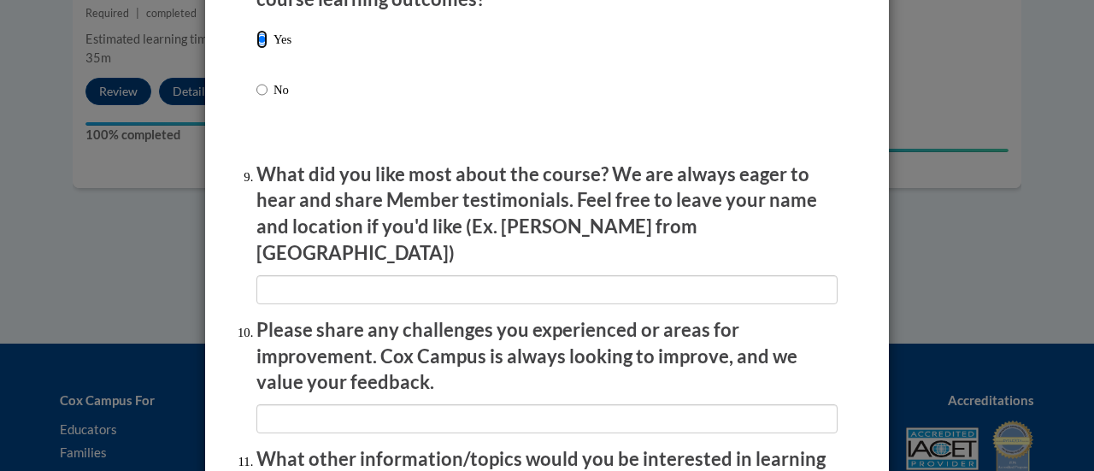
scroll to position [2756, 0]
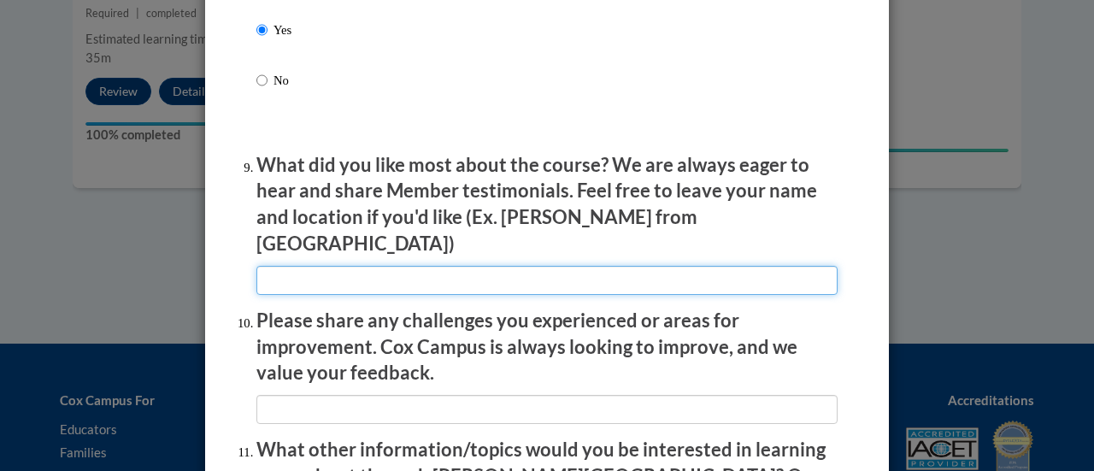
click at [305, 272] on input "textbox" at bounding box center [546, 280] width 581 height 29
click at [294, 274] on input "textbox" at bounding box center [546, 280] width 581 height 29
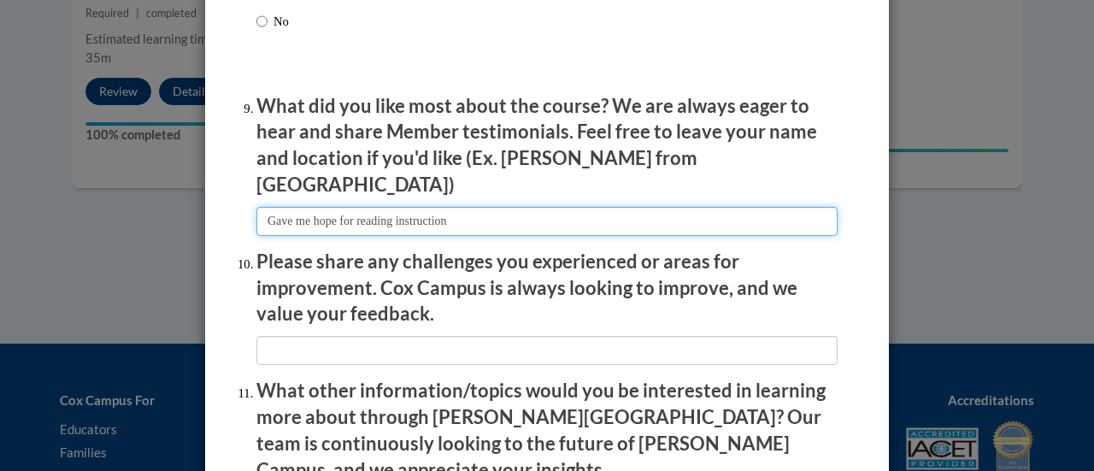
scroll to position [2827, 0]
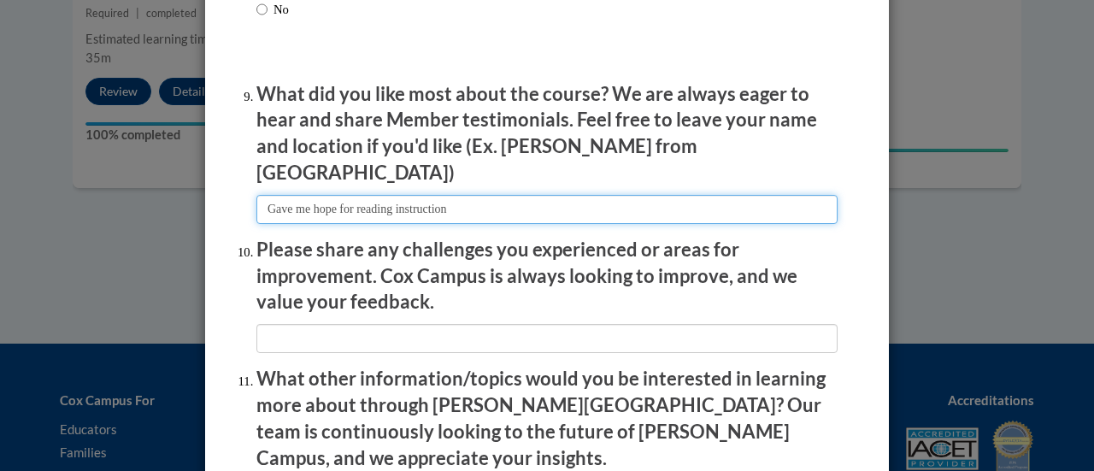
type input "Gave me hope for reading instruction"
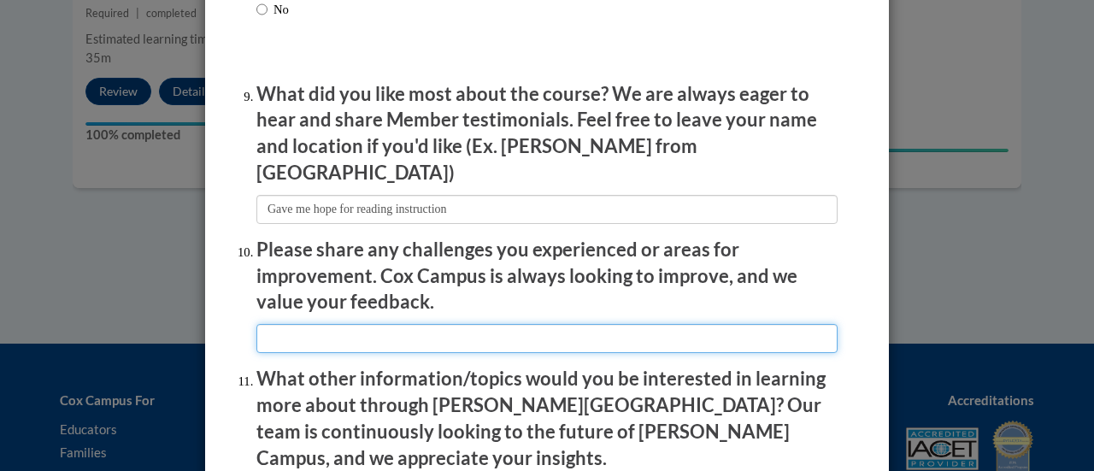
click at [280, 329] on input "textbox" at bounding box center [546, 338] width 581 height 29
type input "T"
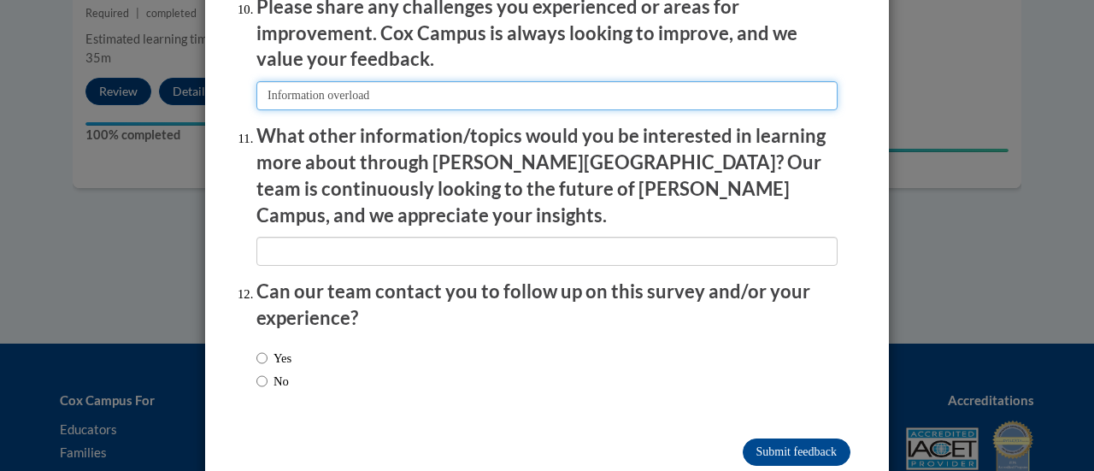
scroll to position [3075, 0]
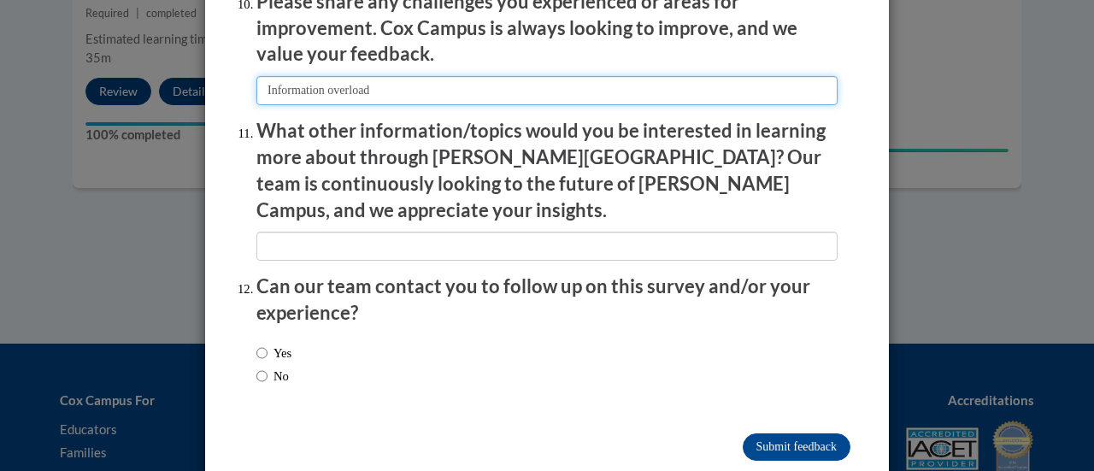
type input "Information overload"
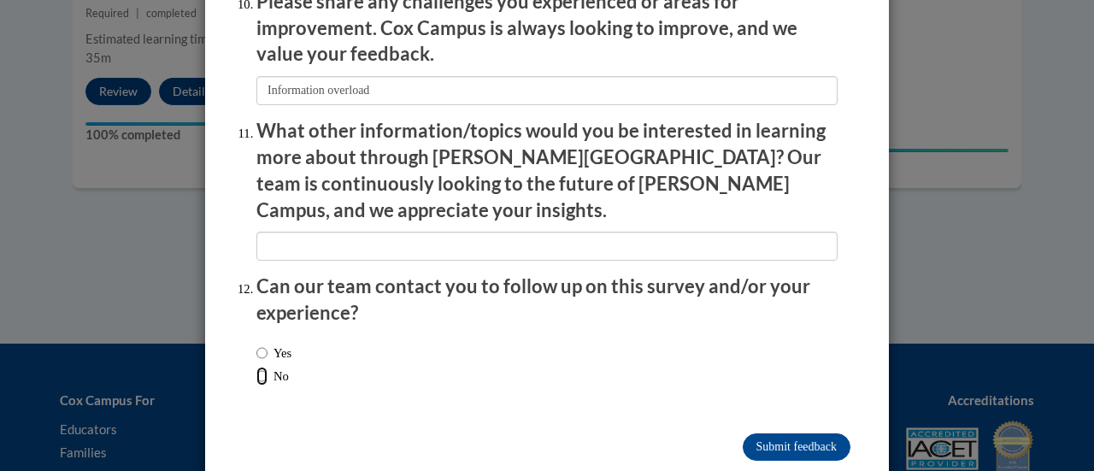
click at [256, 367] on input "No" at bounding box center [261, 376] width 11 height 19
radio input "true"
click at [759, 433] on input "Submit feedback" at bounding box center [797, 446] width 108 height 27
click at [759, 433] on input "Submitting" at bounding box center [797, 446] width 108 height 27
